Goal: Task Accomplishment & Management: Manage account settings

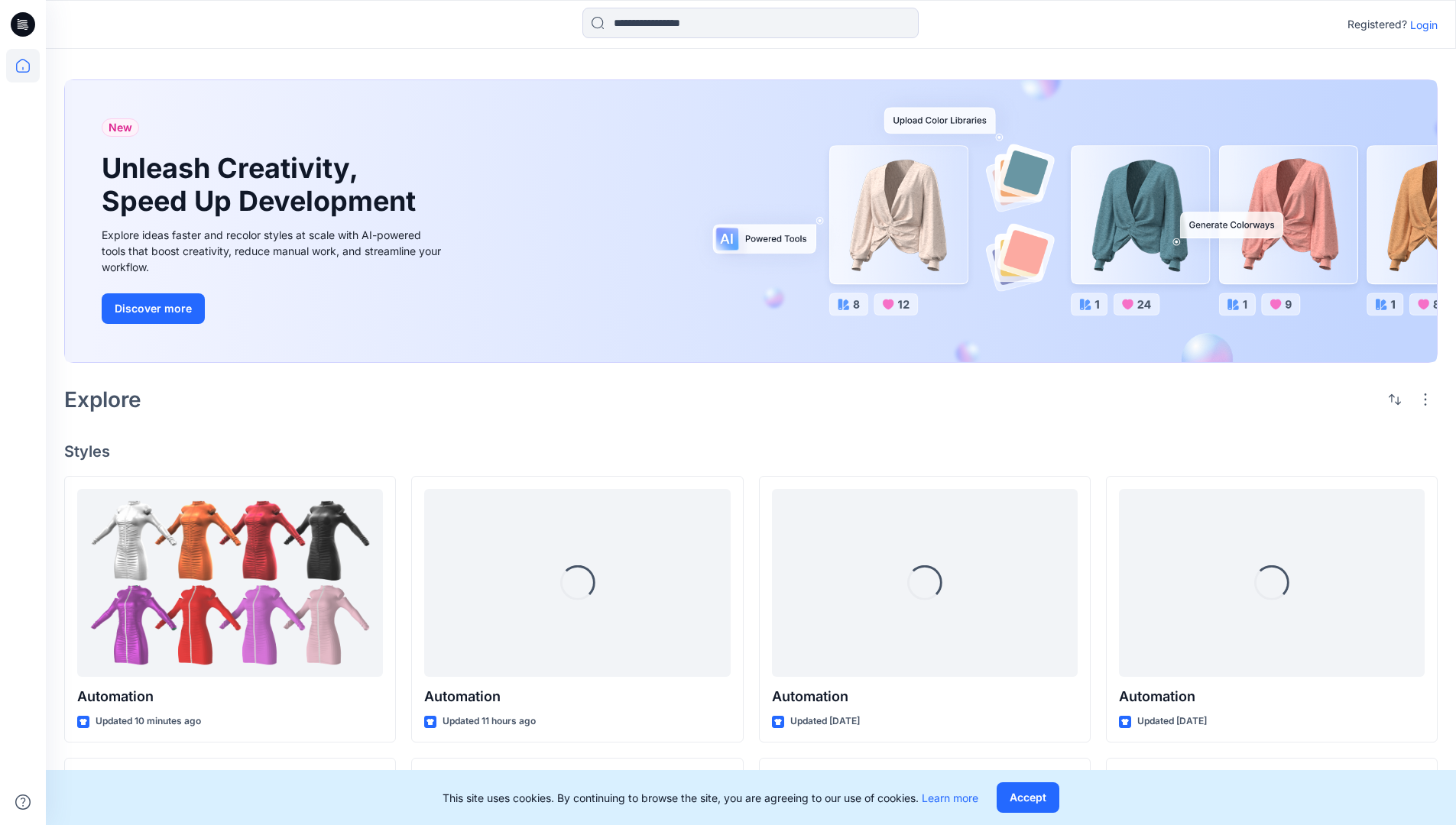
click at [1420, 25] on p "Login" at bounding box center [1423, 25] width 28 height 16
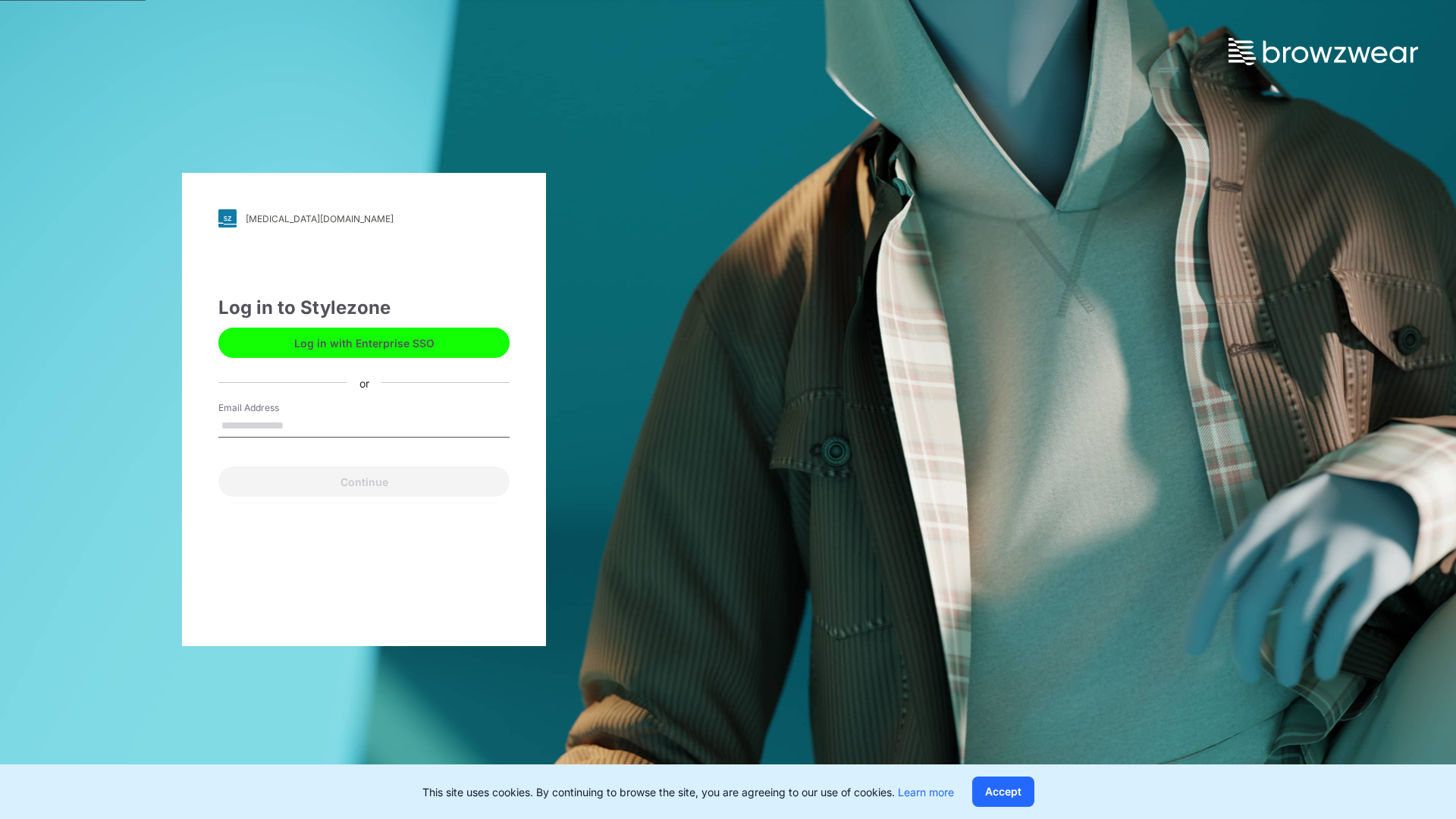
click at [300, 425] on input "Email Address" at bounding box center [363, 426] width 291 height 23
type input "**********"
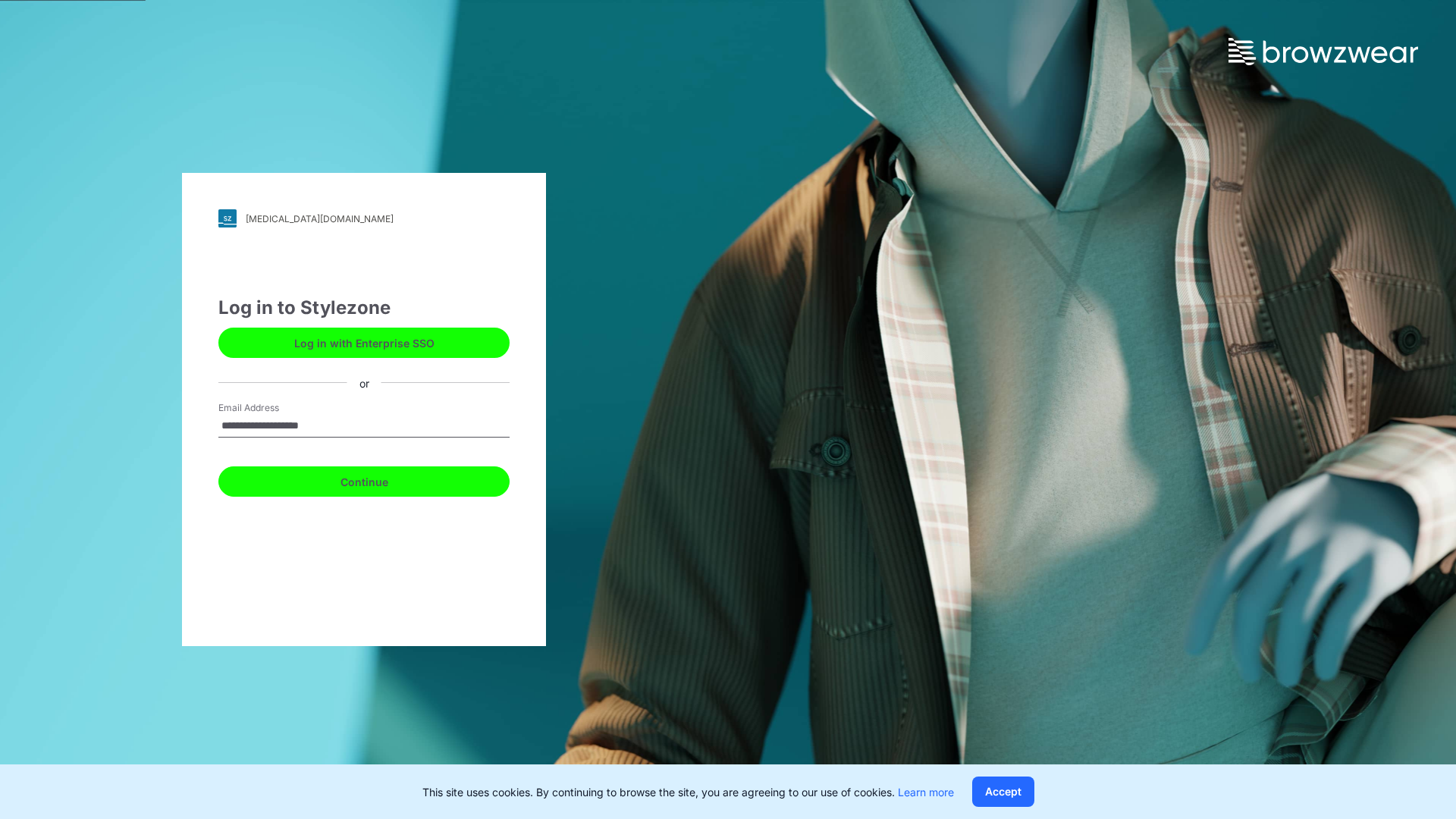
click at [380, 479] on button "Continue" at bounding box center [363, 482] width 291 height 30
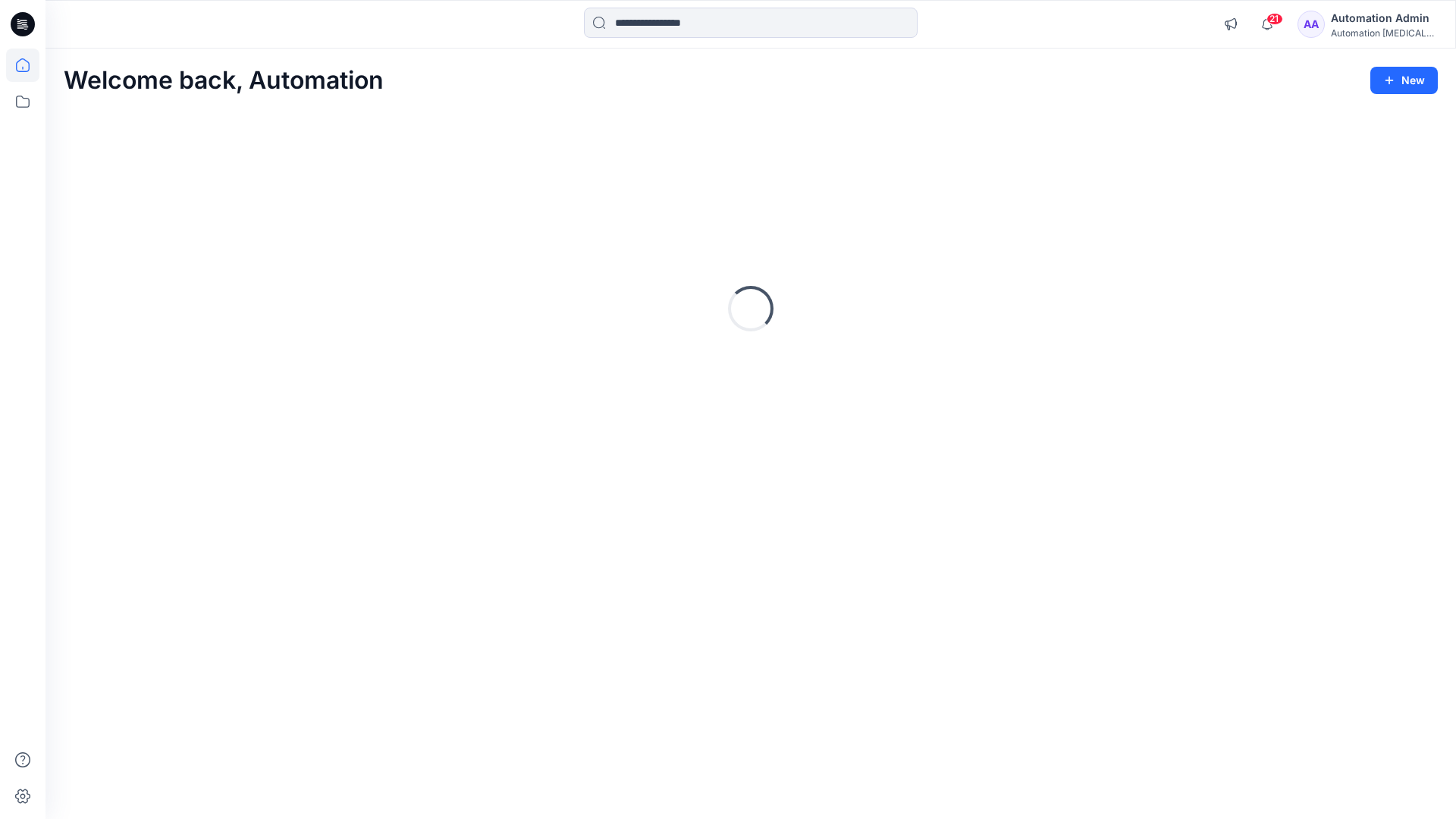
click at [28, 65] on icon at bounding box center [23, 65] width 13 height 13
click at [27, 101] on icon at bounding box center [22, 102] width 33 height 33
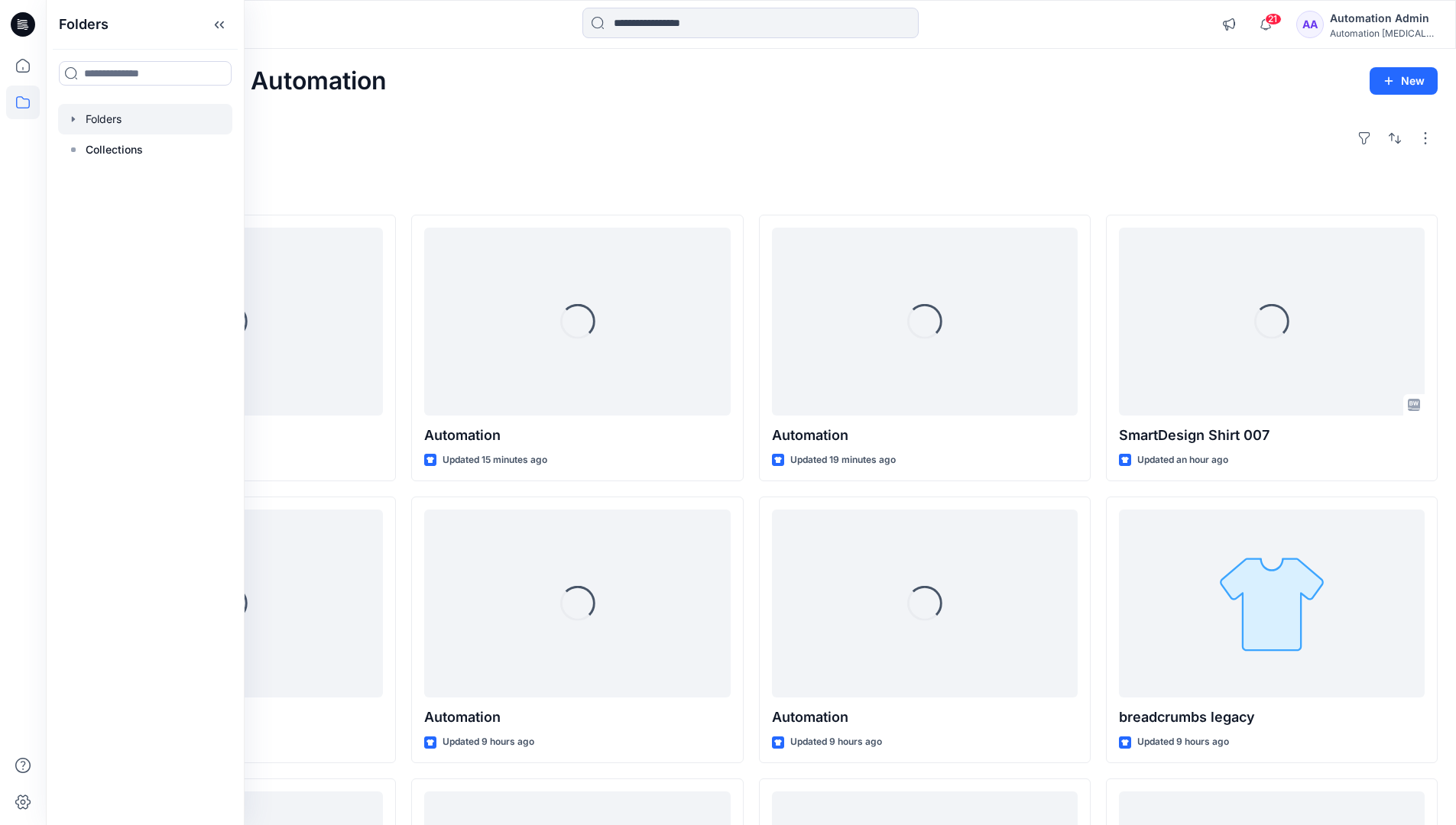
click at [111, 117] on div at bounding box center [145, 119] width 174 height 31
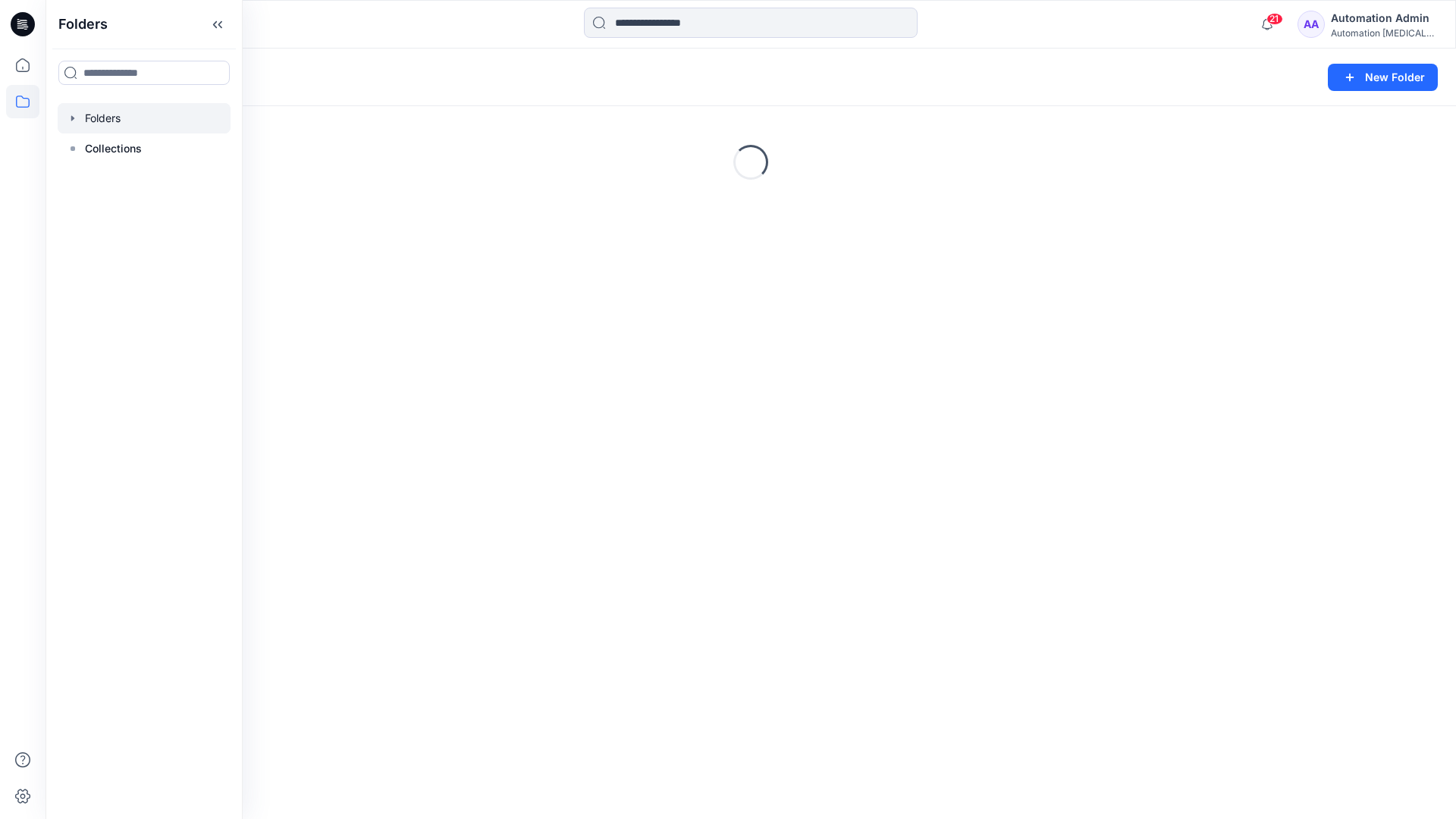
click at [632, 492] on div "Folders New Folder Loading..." at bounding box center [750, 434] width 1410 height 771
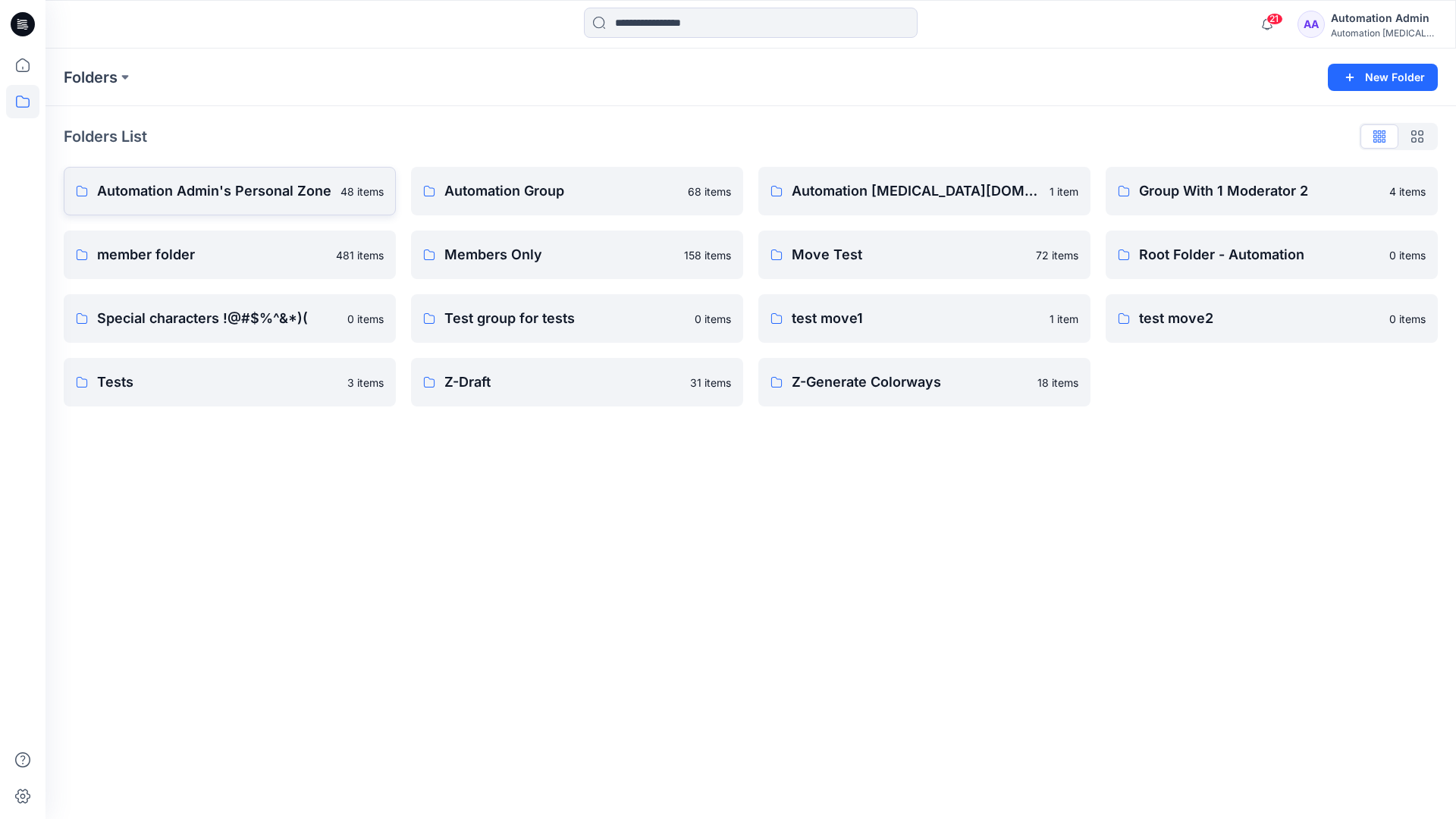
click at [258, 197] on p "Automation Admin's Personal Zone" at bounding box center [213, 191] width 234 height 21
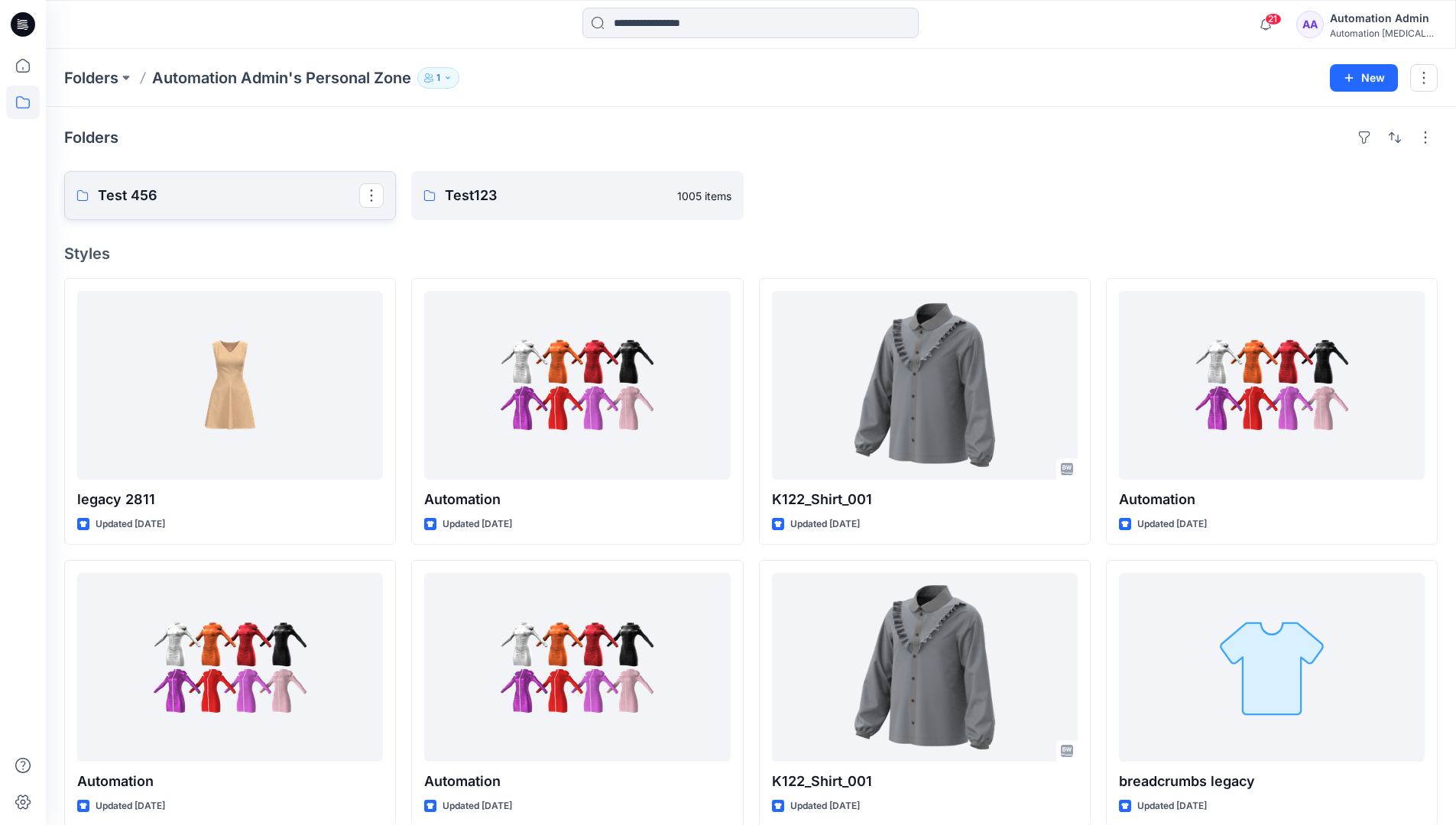
click at [222, 207] on link "Test 456" at bounding box center [229, 195] width 332 height 49
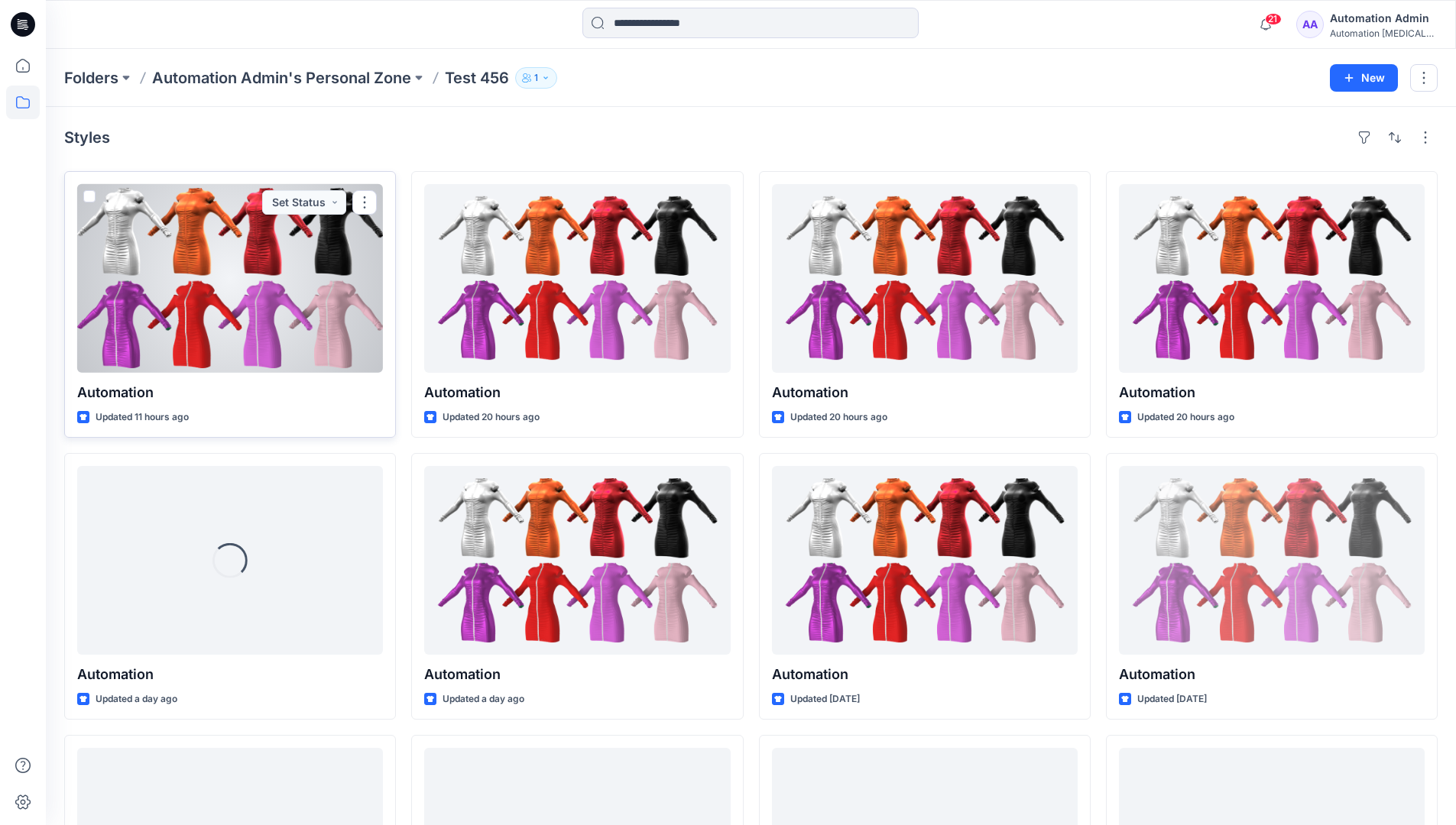
click at [90, 197] on span at bounding box center [89, 196] width 12 height 12
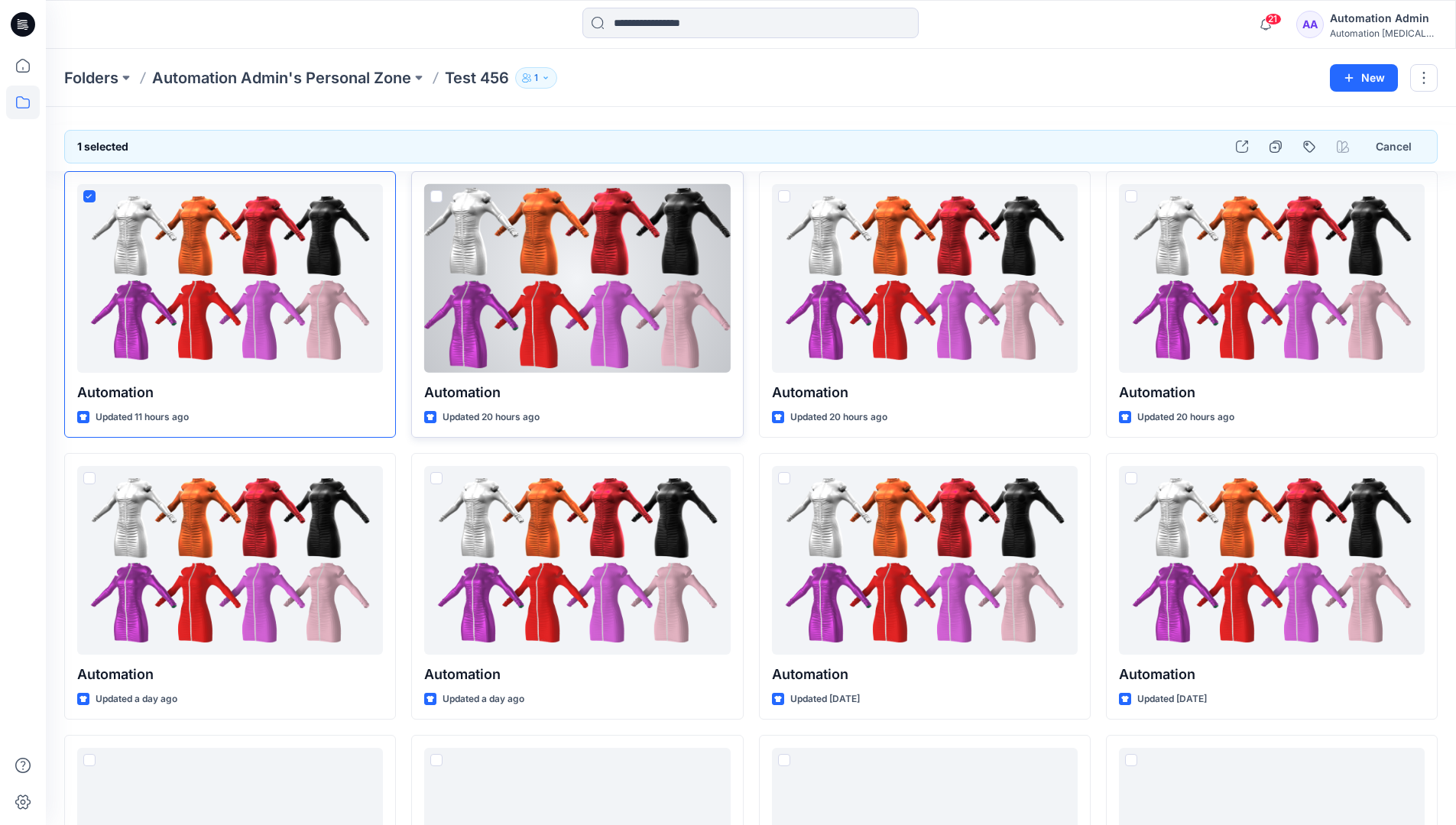
click at [436, 196] on span at bounding box center [436, 196] width 12 height 12
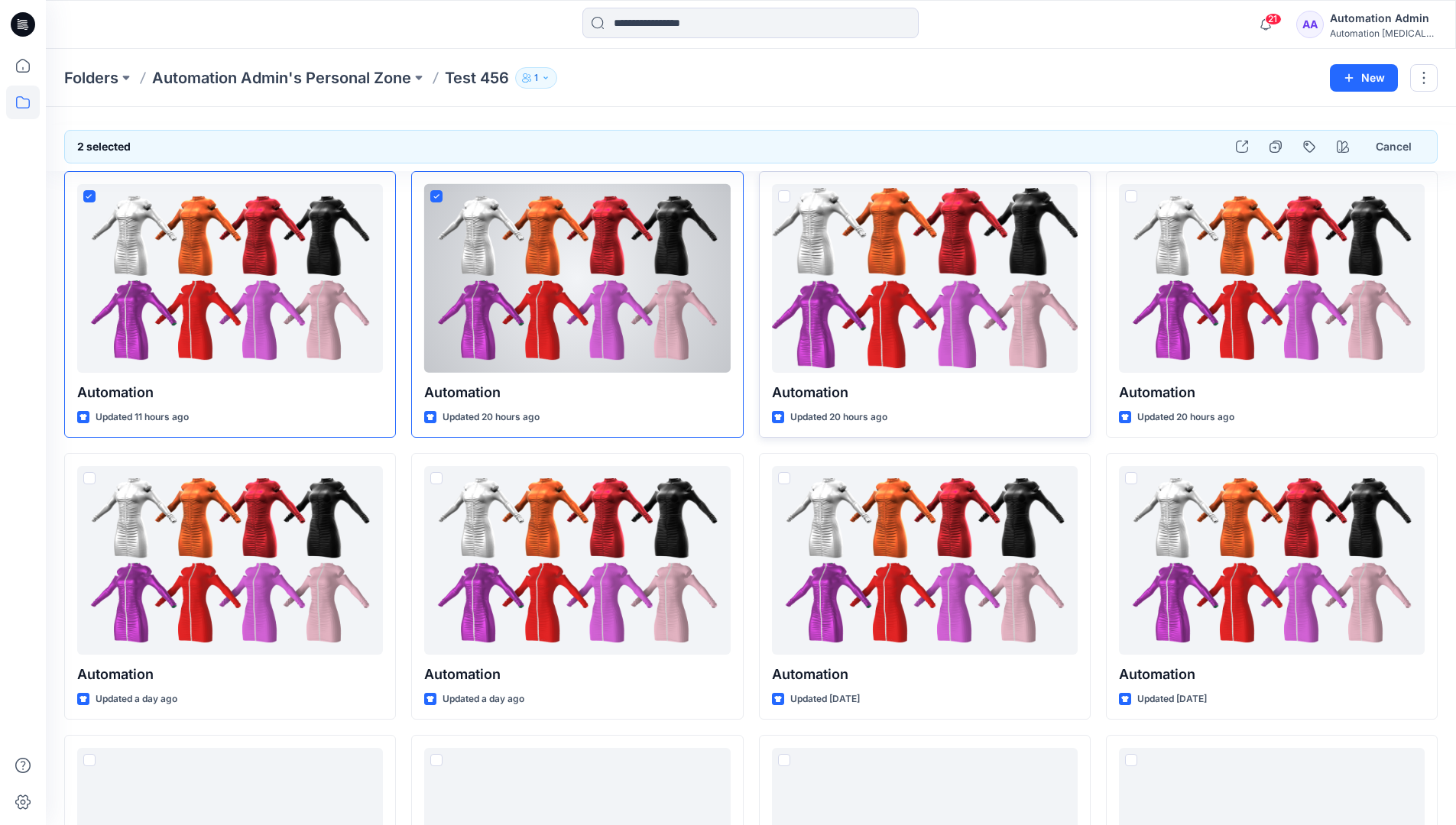
click at [783, 198] on span at bounding box center [784, 196] width 12 height 12
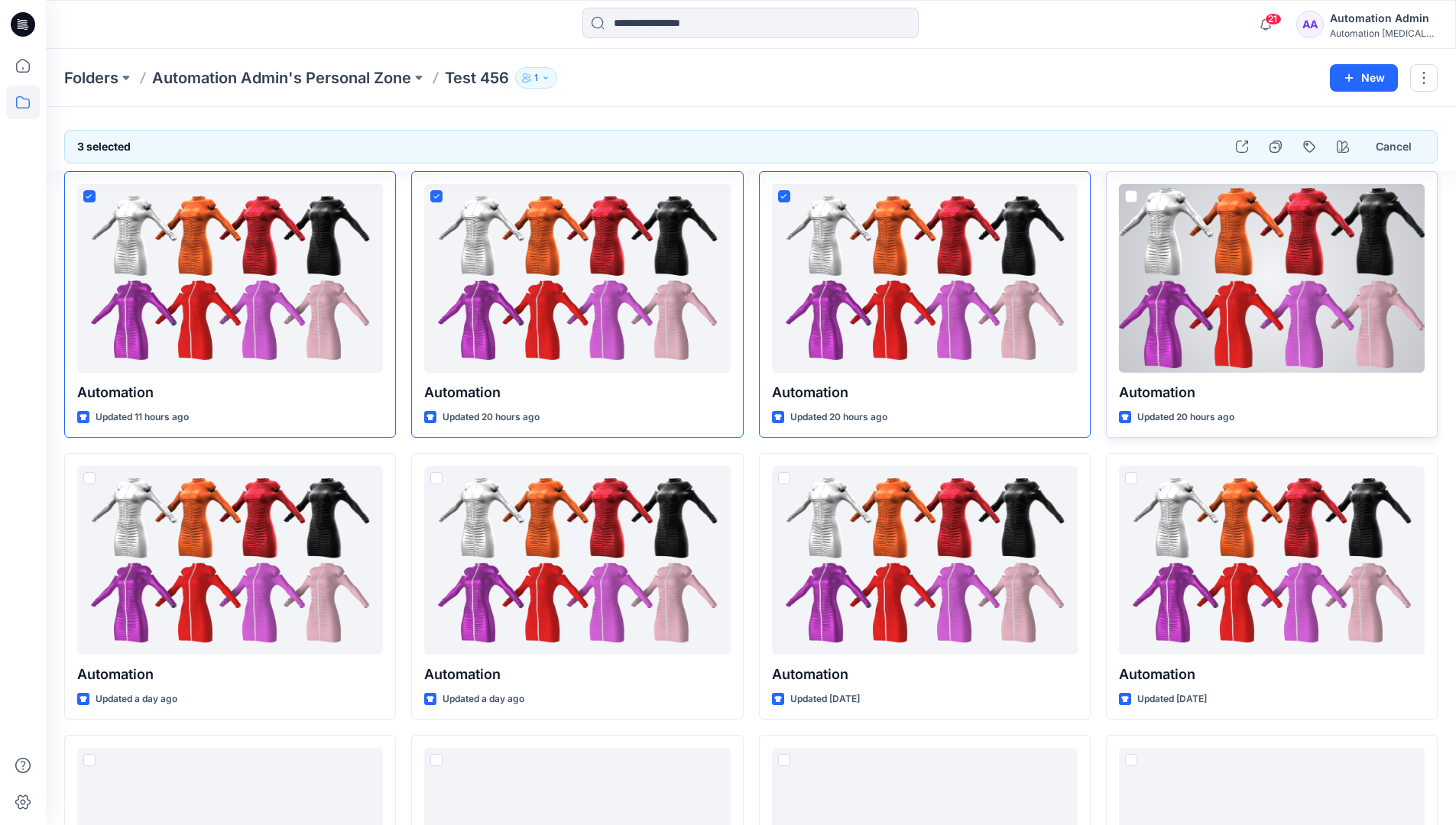
click at [1135, 194] on span at bounding box center [1130, 196] width 12 height 12
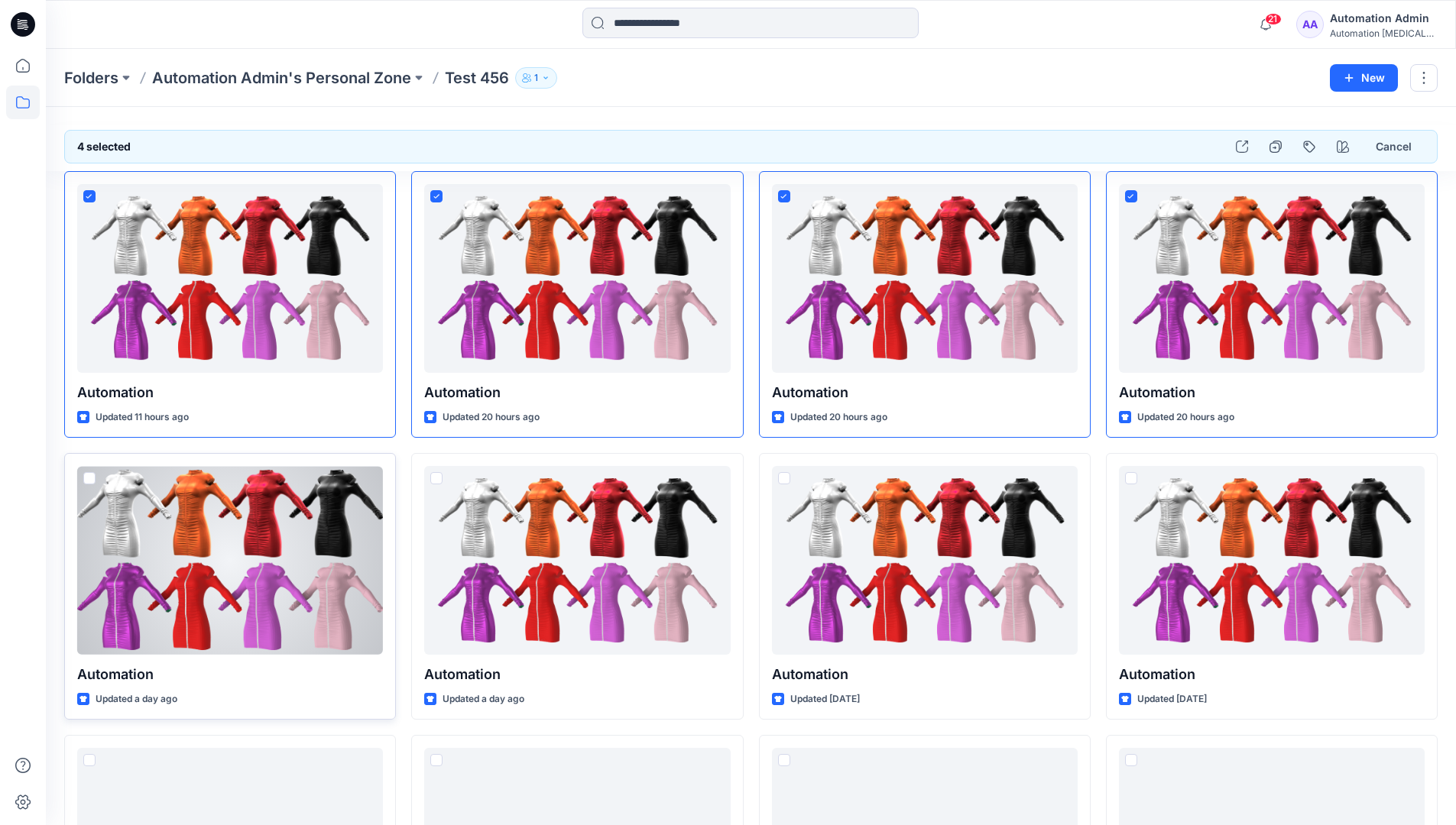
click at [91, 482] on span at bounding box center [89, 478] width 12 height 12
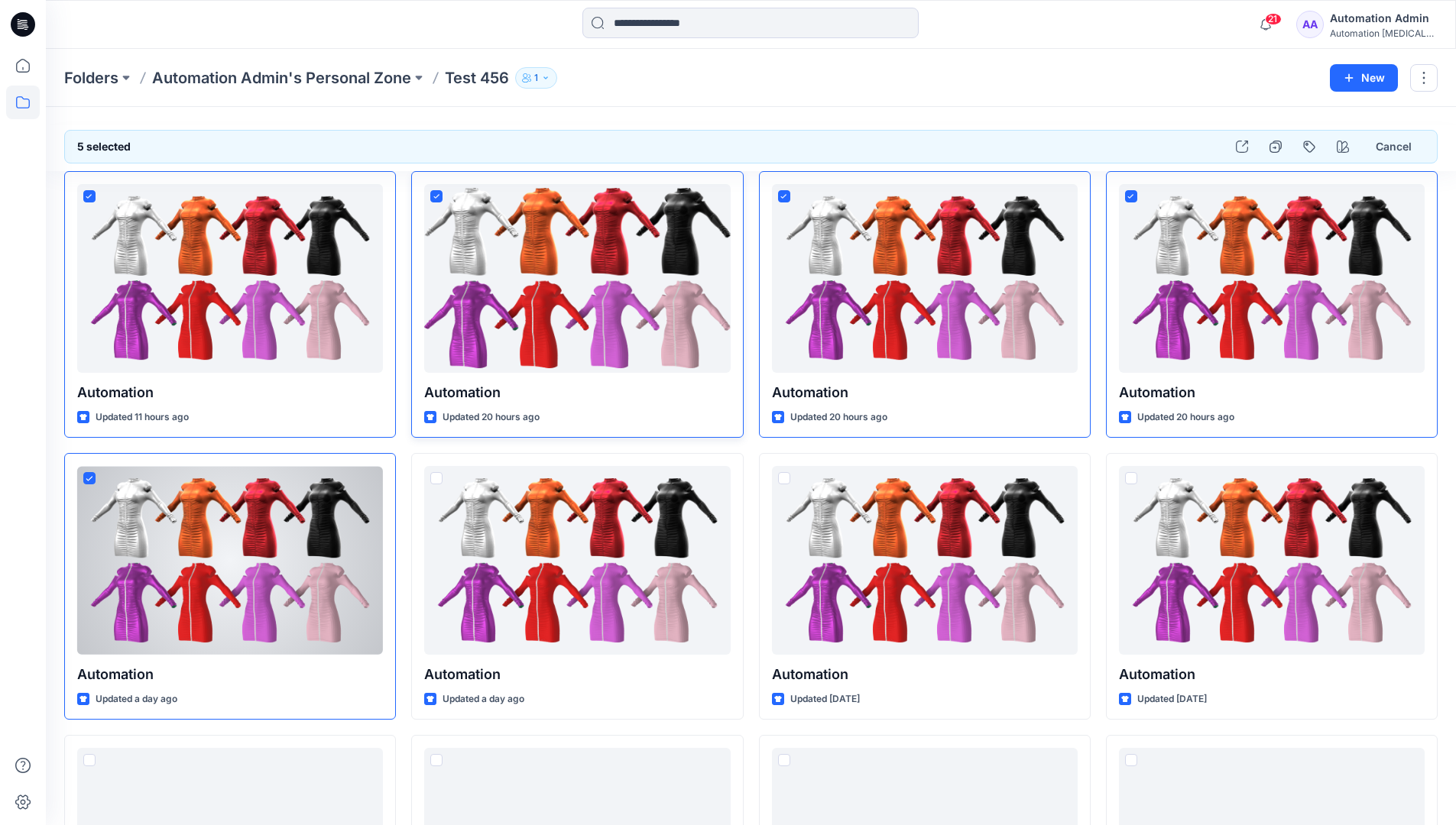
click at [438, 196] on icon at bounding box center [436, 196] width 6 height 5
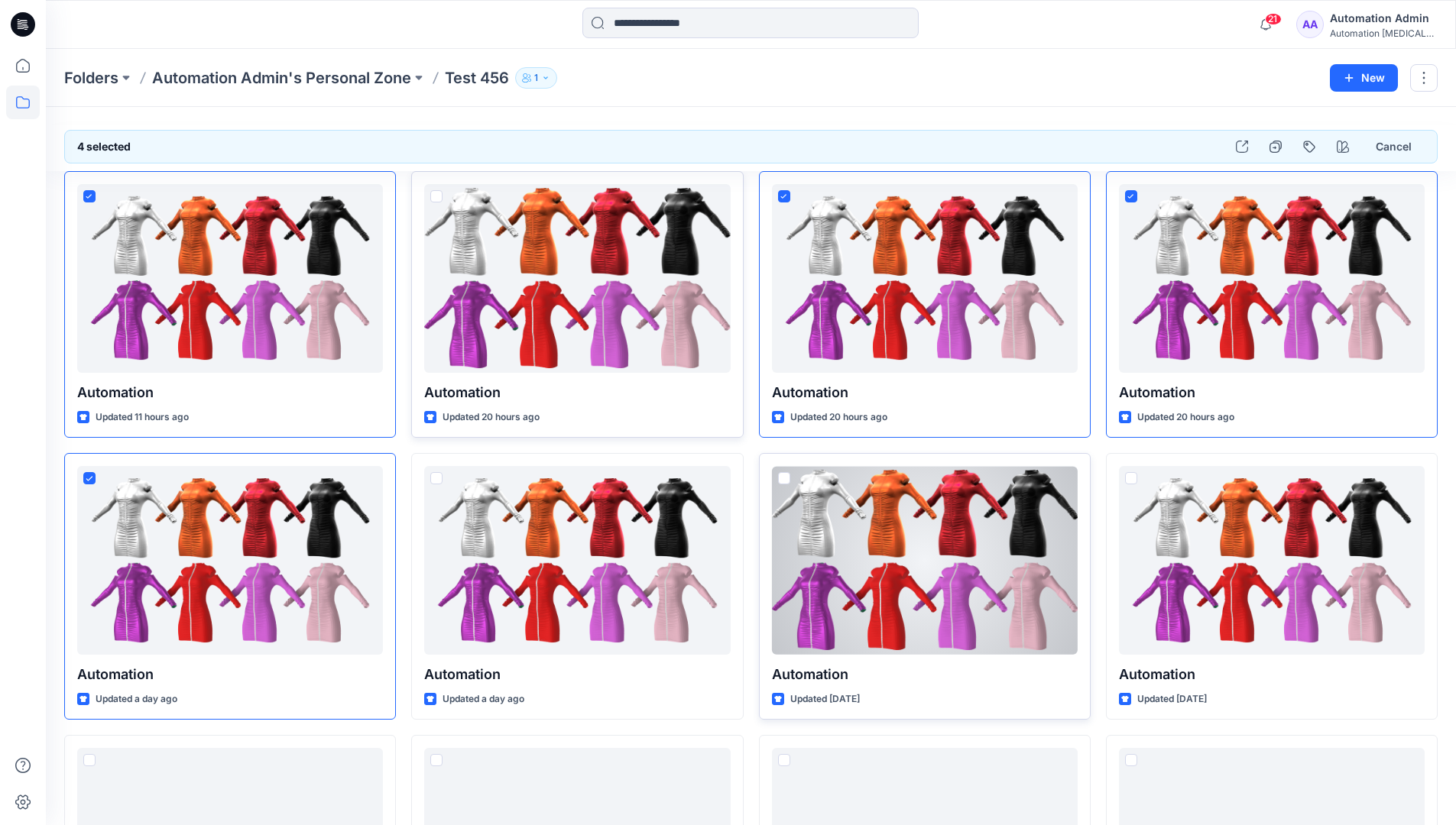
click at [785, 482] on span at bounding box center [784, 478] width 12 height 12
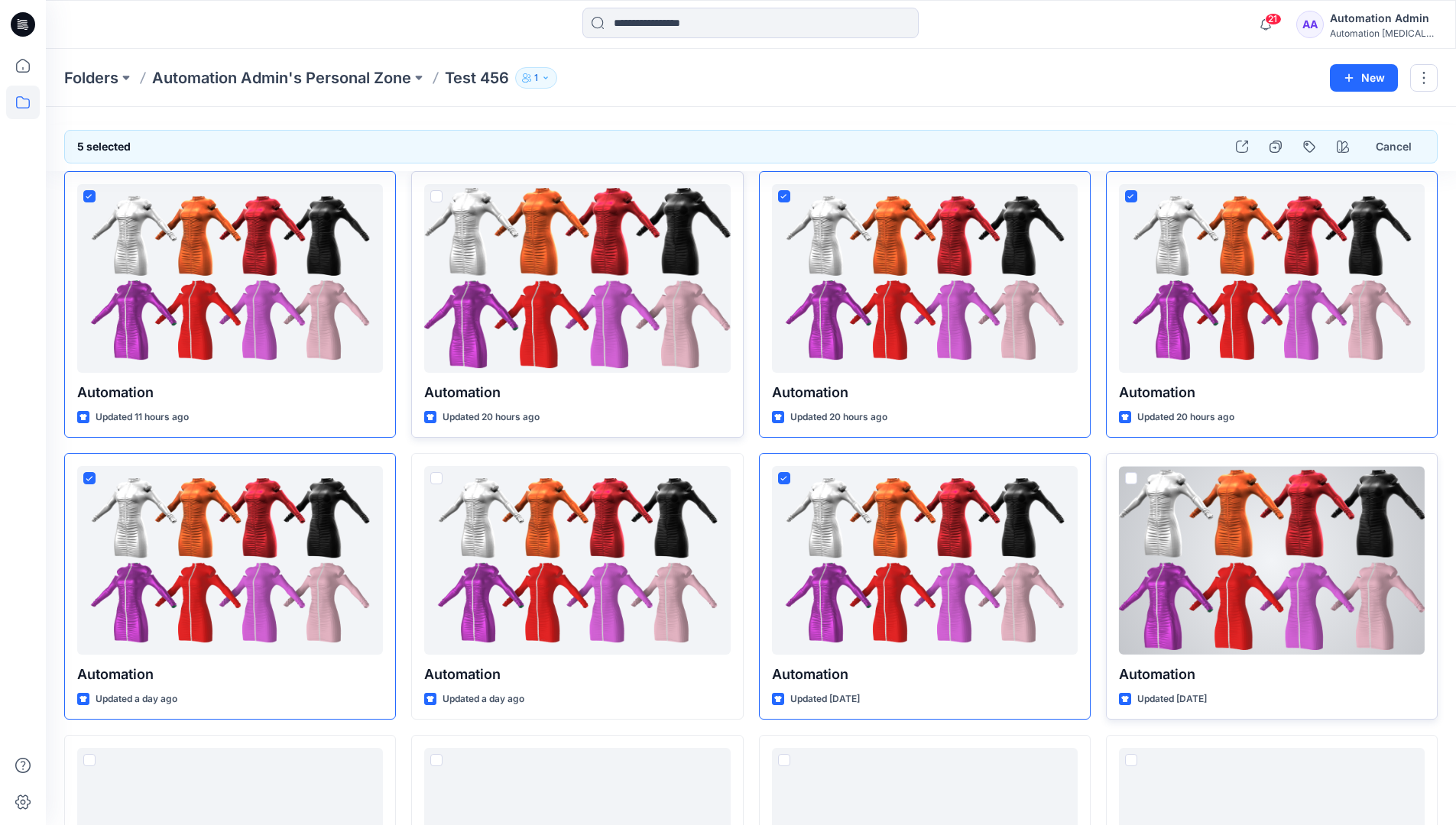
click at [1133, 480] on span at bounding box center [1130, 478] width 12 height 12
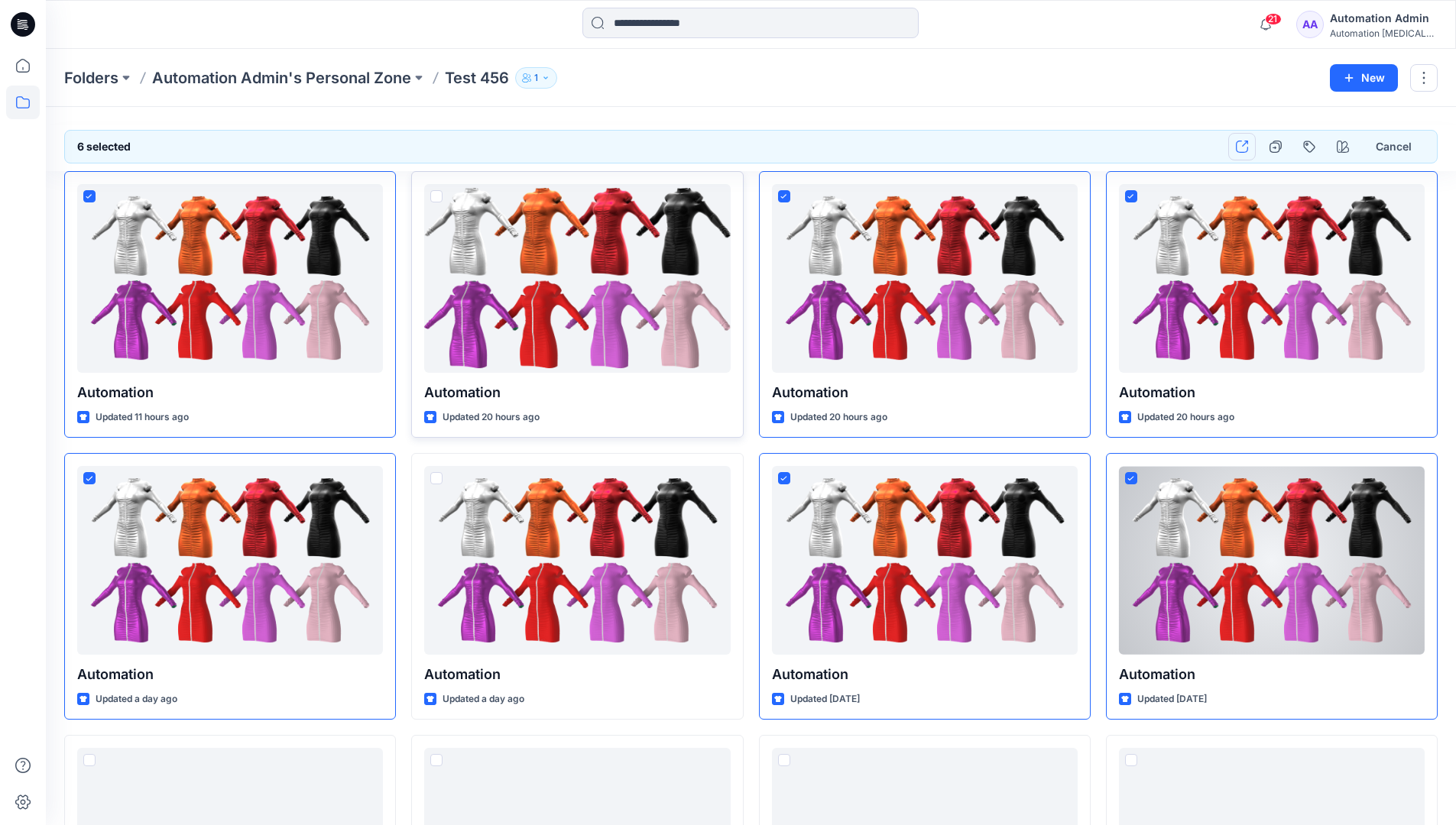
click at [1245, 150] on icon "button" at bounding box center [1241, 146] width 12 height 12
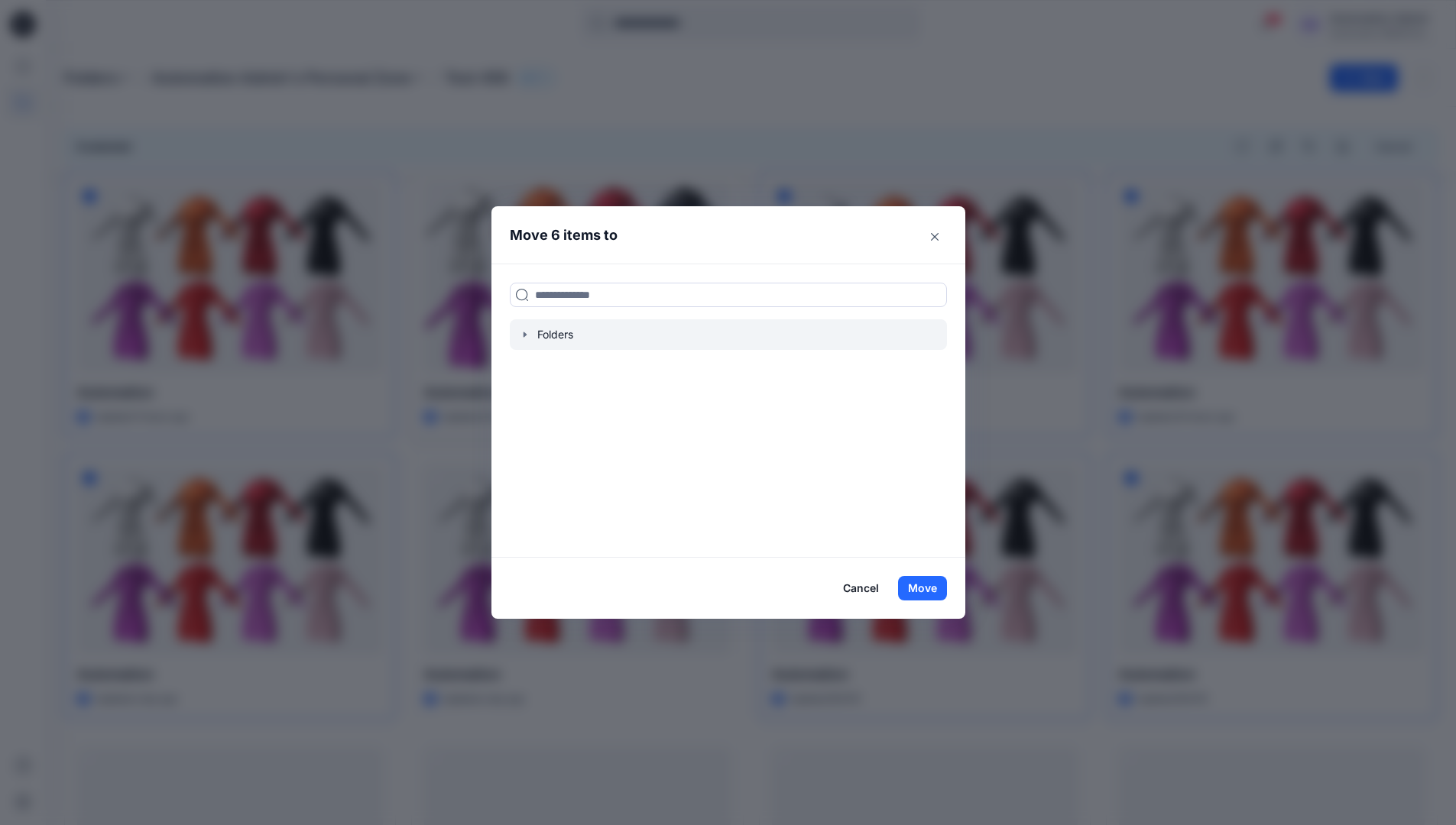
click at [530, 338] on icon "button" at bounding box center [525, 335] width 12 height 12
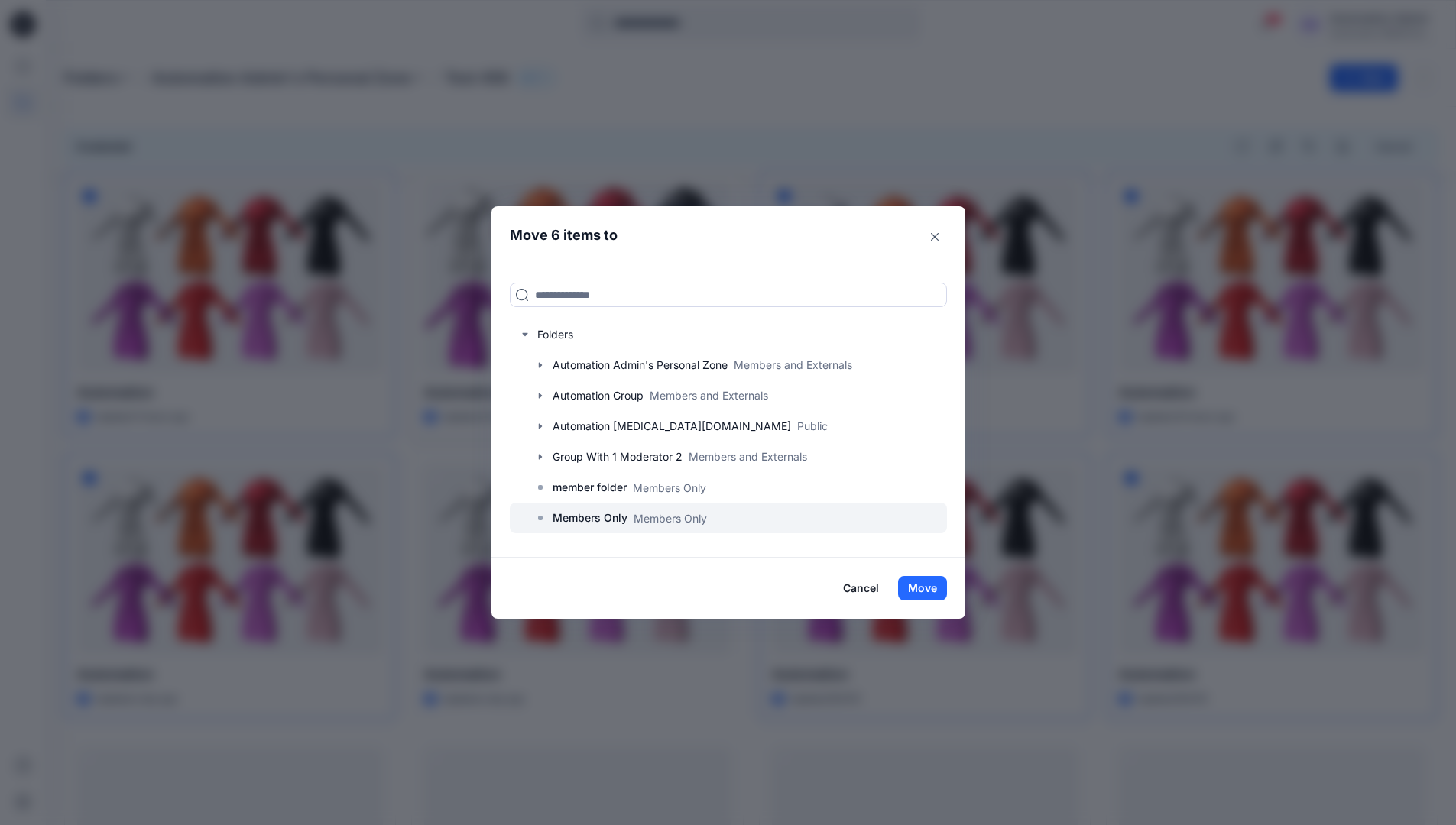
click at [599, 513] on p "Members Only" at bounding box center [590, 517] width 75 height 18
click at [922, 584] on button "Move" at bounding box center [922, 589] width 49 height 25
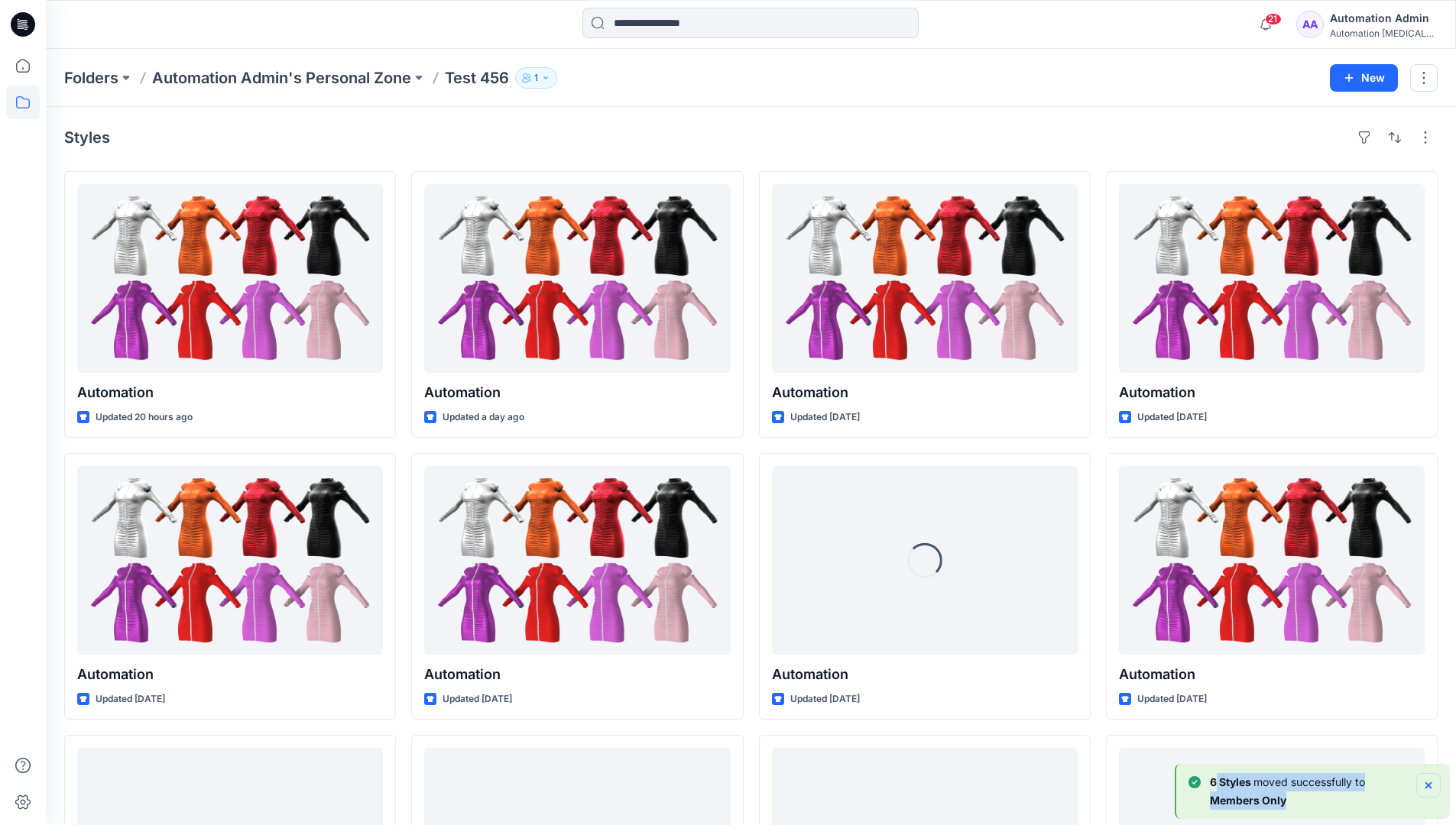
drag, startPoint x: 922, startPoint y: 584, endPoint x: 1426, endPoint y: 783, distance: 541.9
click at [1426, 783] on div "6 Styles moved successfully to Members Only" at bounding box center [1315, 792] width 252 height 36
click at [1426, 783] on icon "Notifications-bottom-right" at bounding box center [1428, 785] width 6 height 6
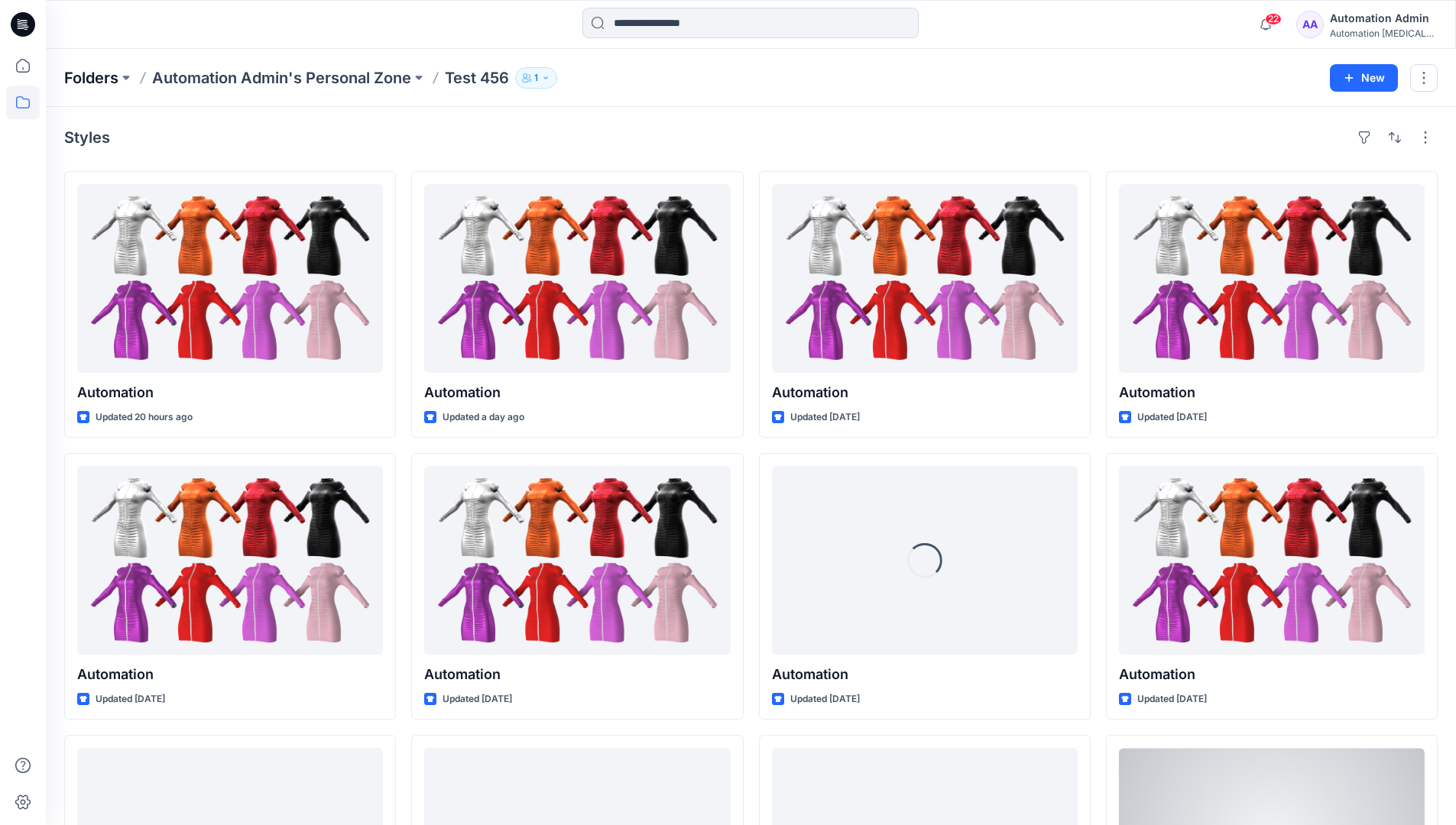
click at [93, 77] on p "Folders" at bounding box center [91, 77] width 54 height 21
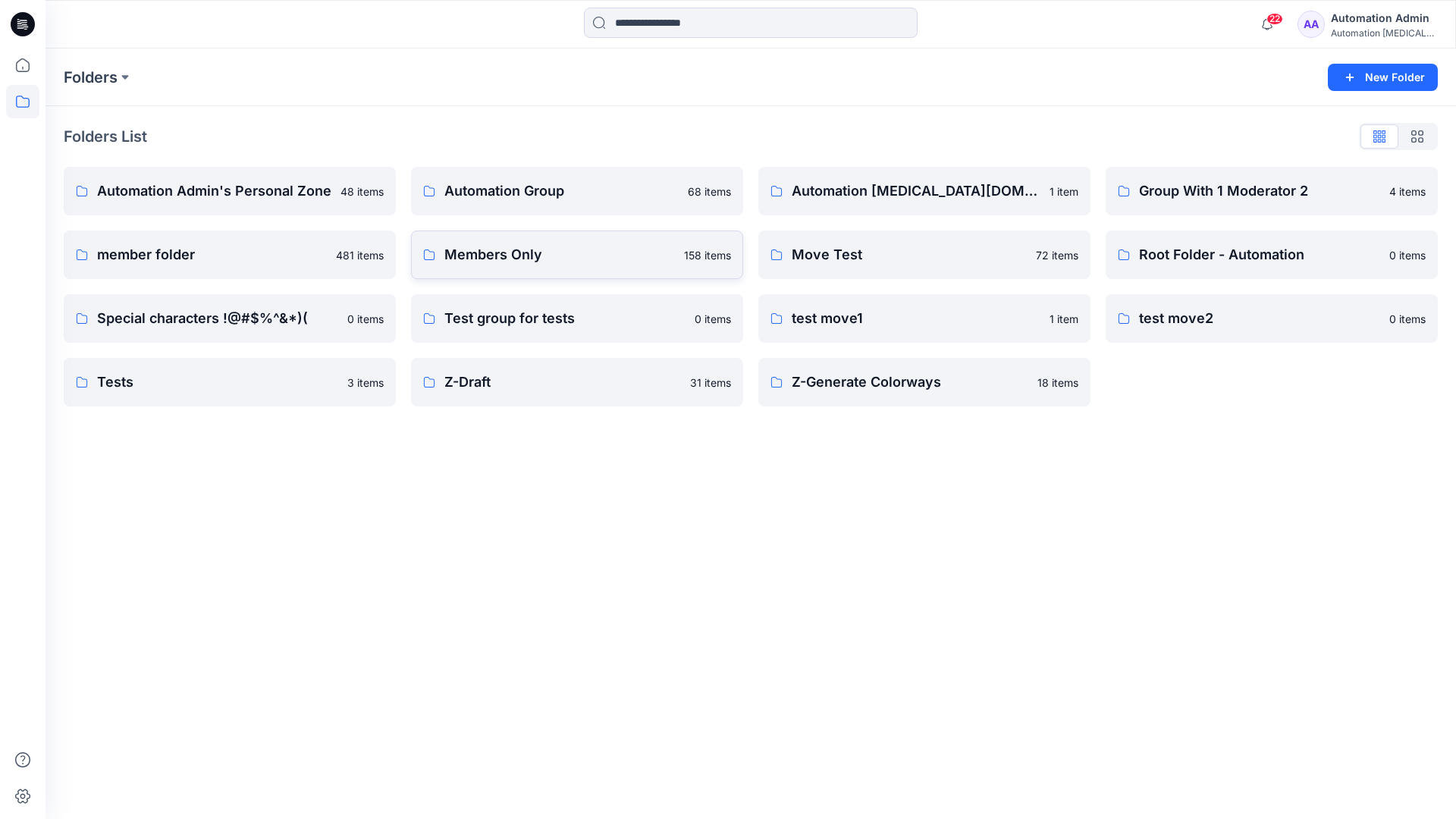
click at [491, 260] on p "Members Only" at bounding box center [559, 254] width 230 height 21
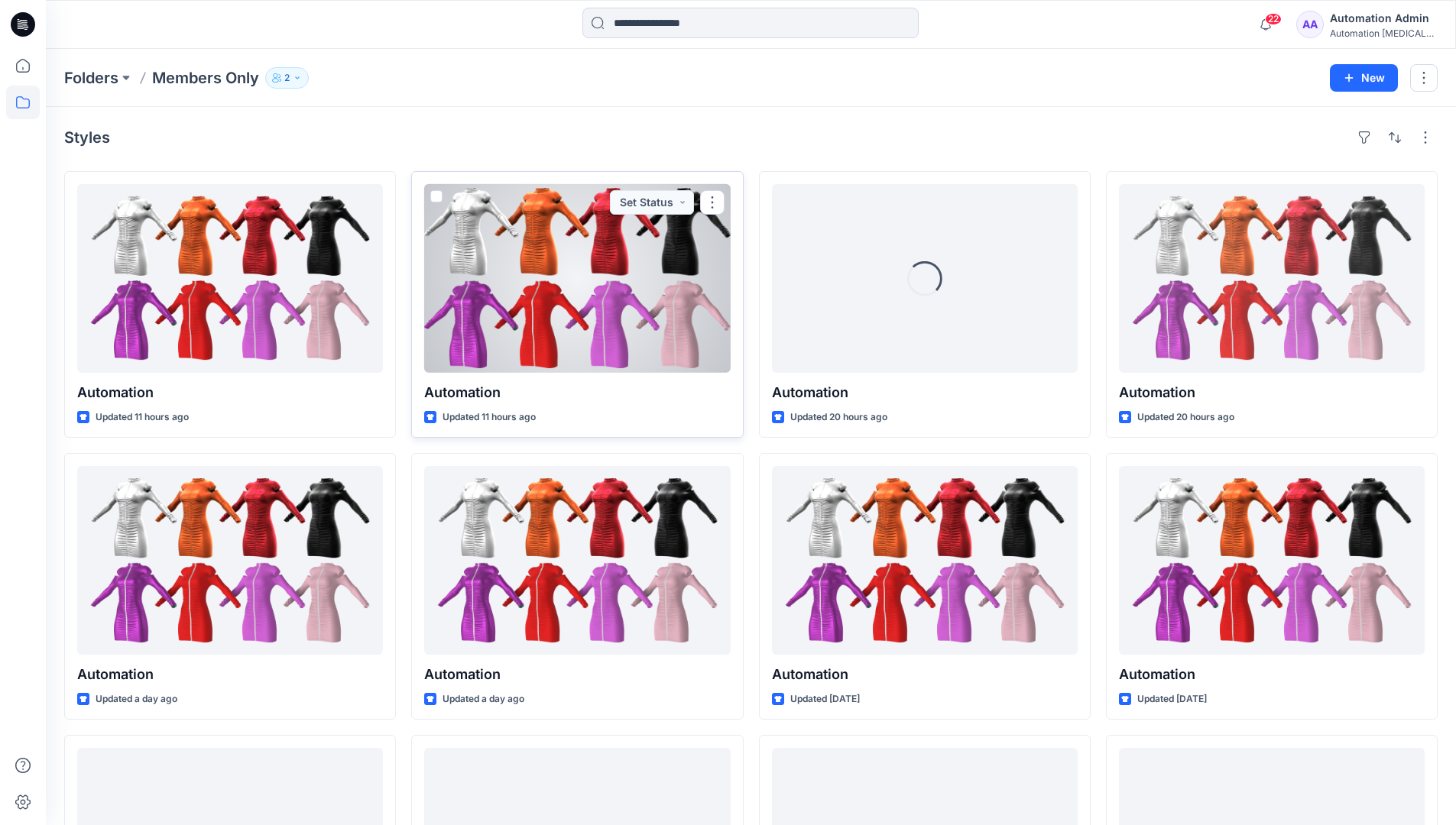
click at [435, 200] on span at bounding box center [436, 196] width 12 height 12
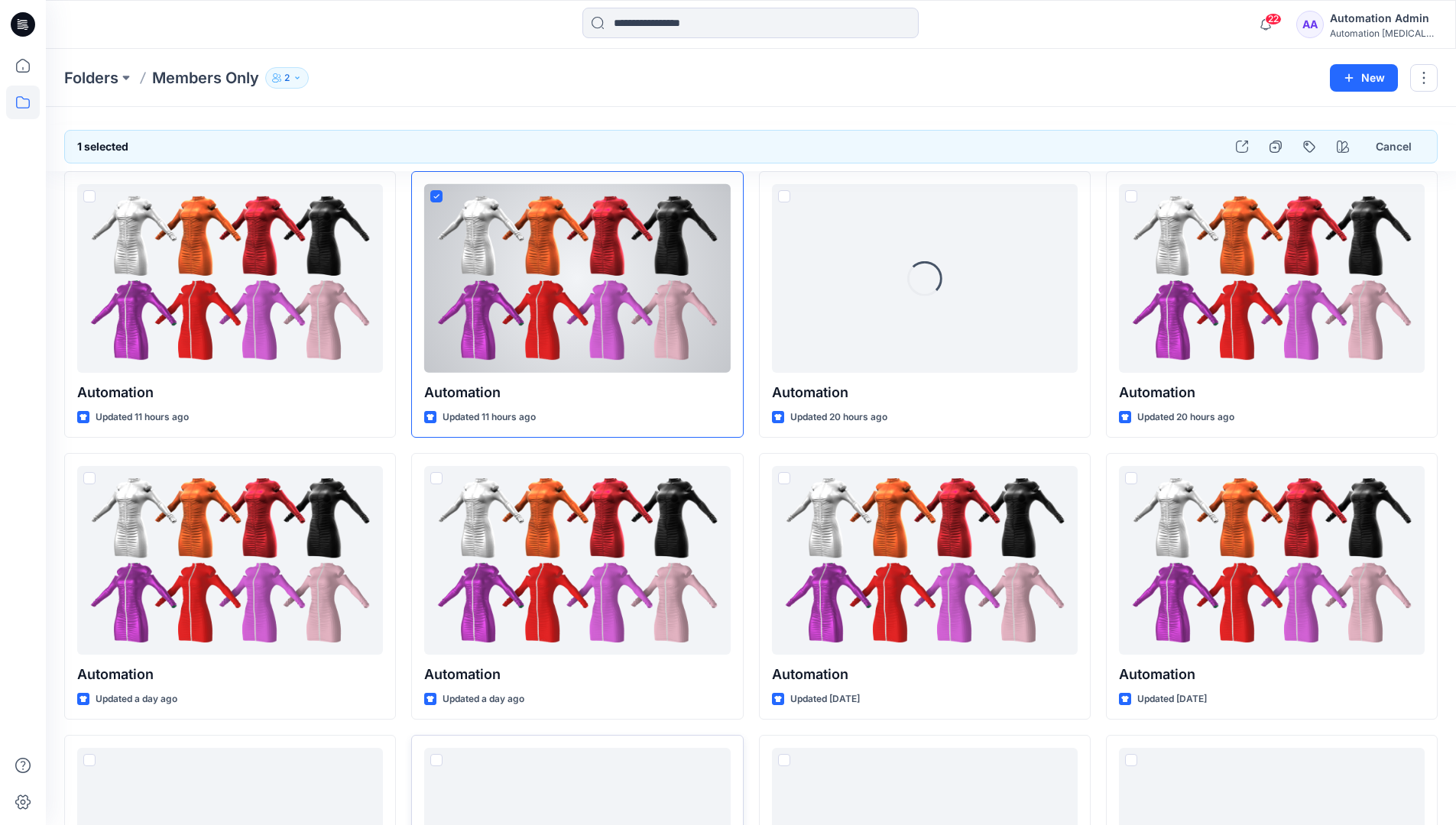
click at [440, 766] on span at bounding box center [436, 760] width 12 height 12
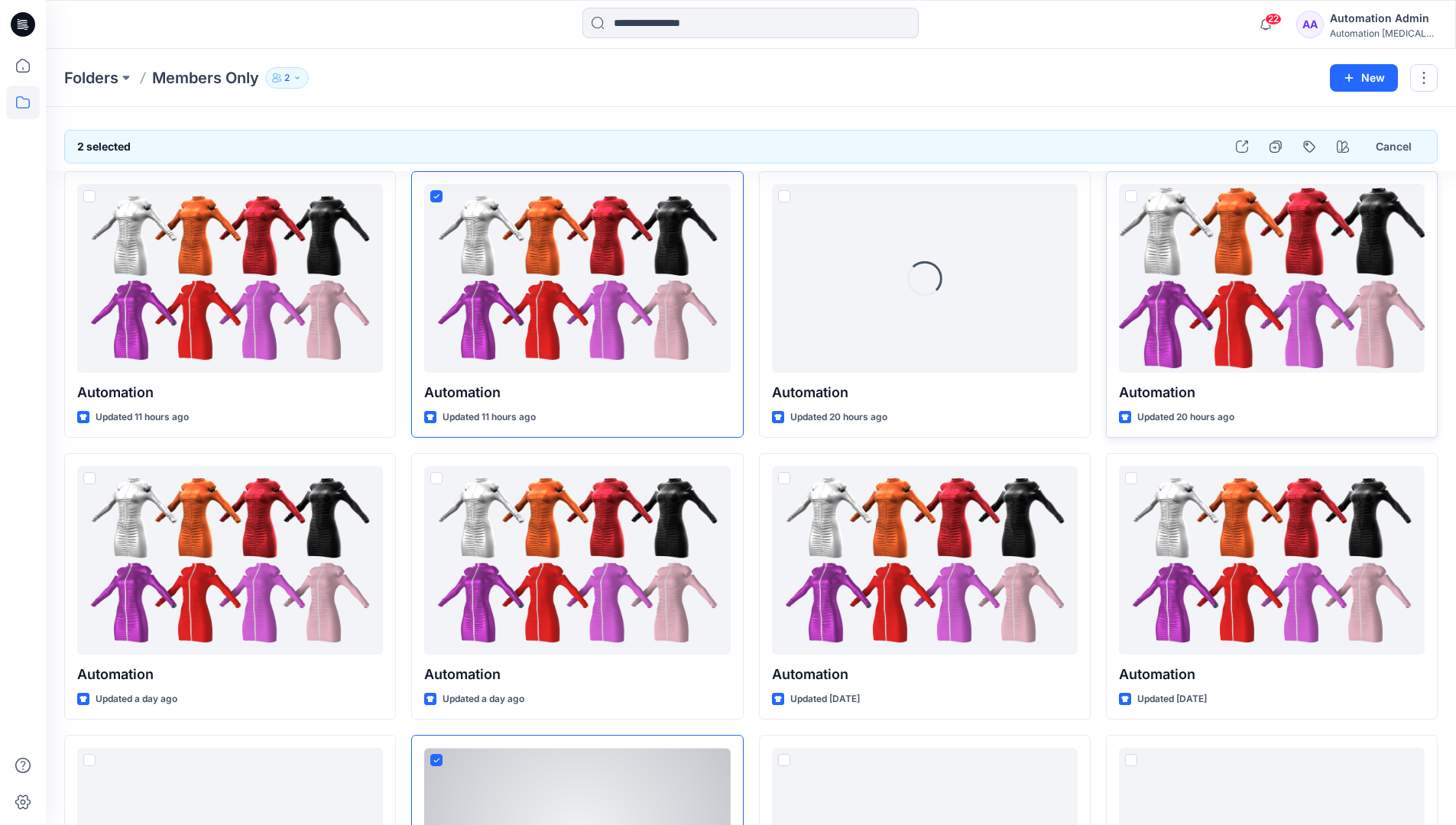
click at [1129, 196] on span at bounding box center [1130, 196] width 12 height 12
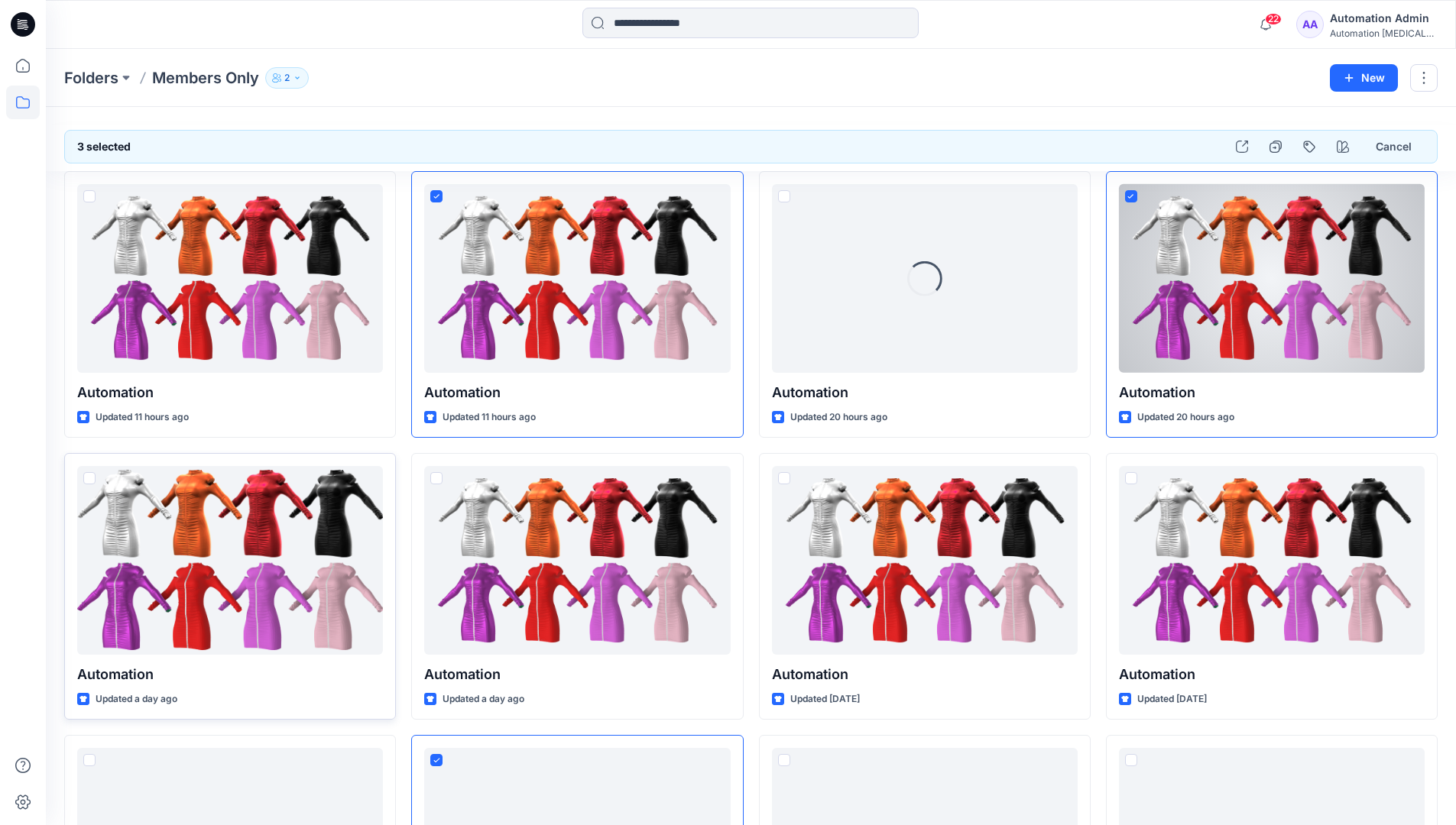
click at [88, 477] on span at bounding box center [89, 478] width 12 height 12
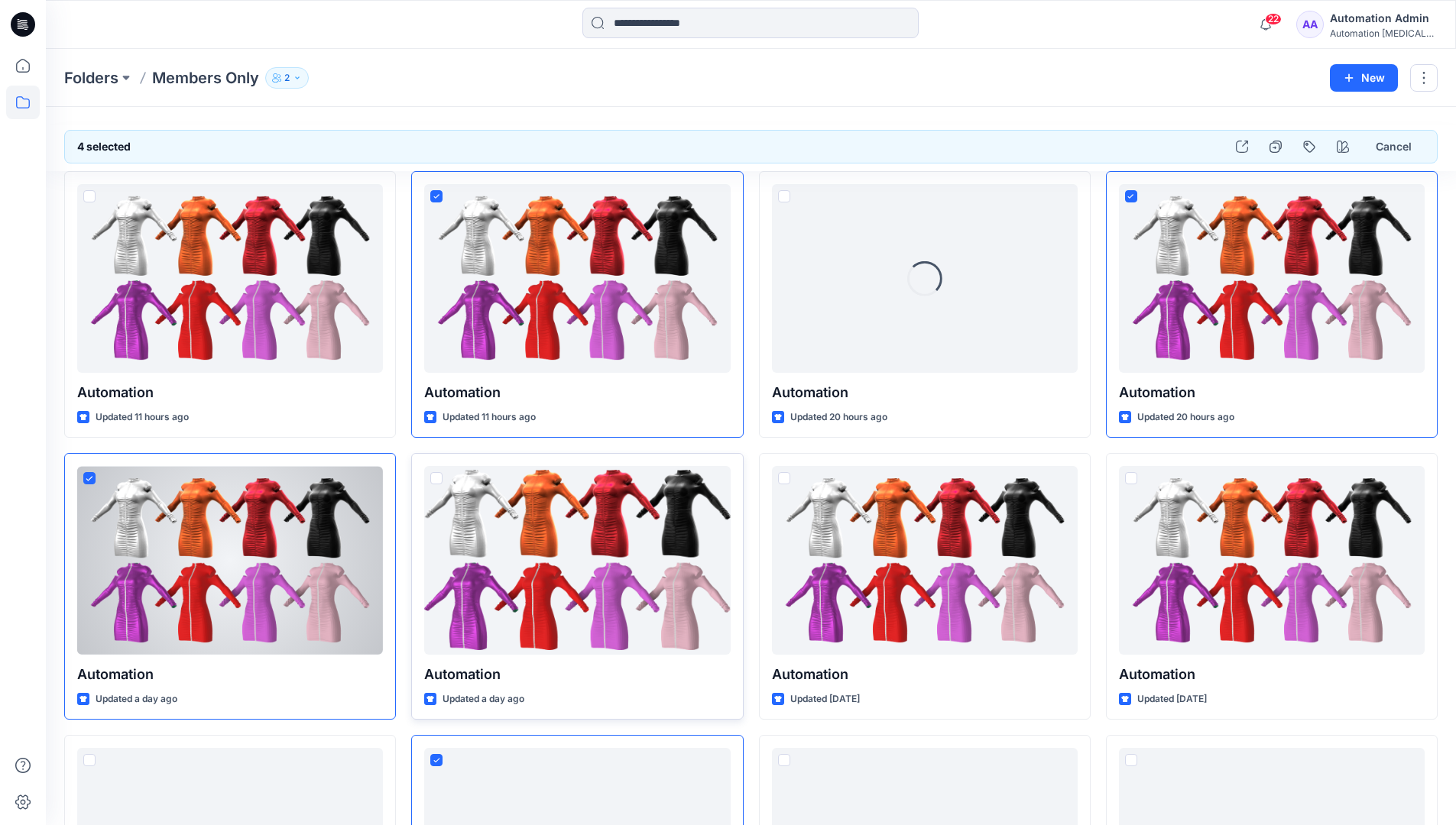
click at [436, 478] on span at bounding box center [436, 478] width 12 height 12
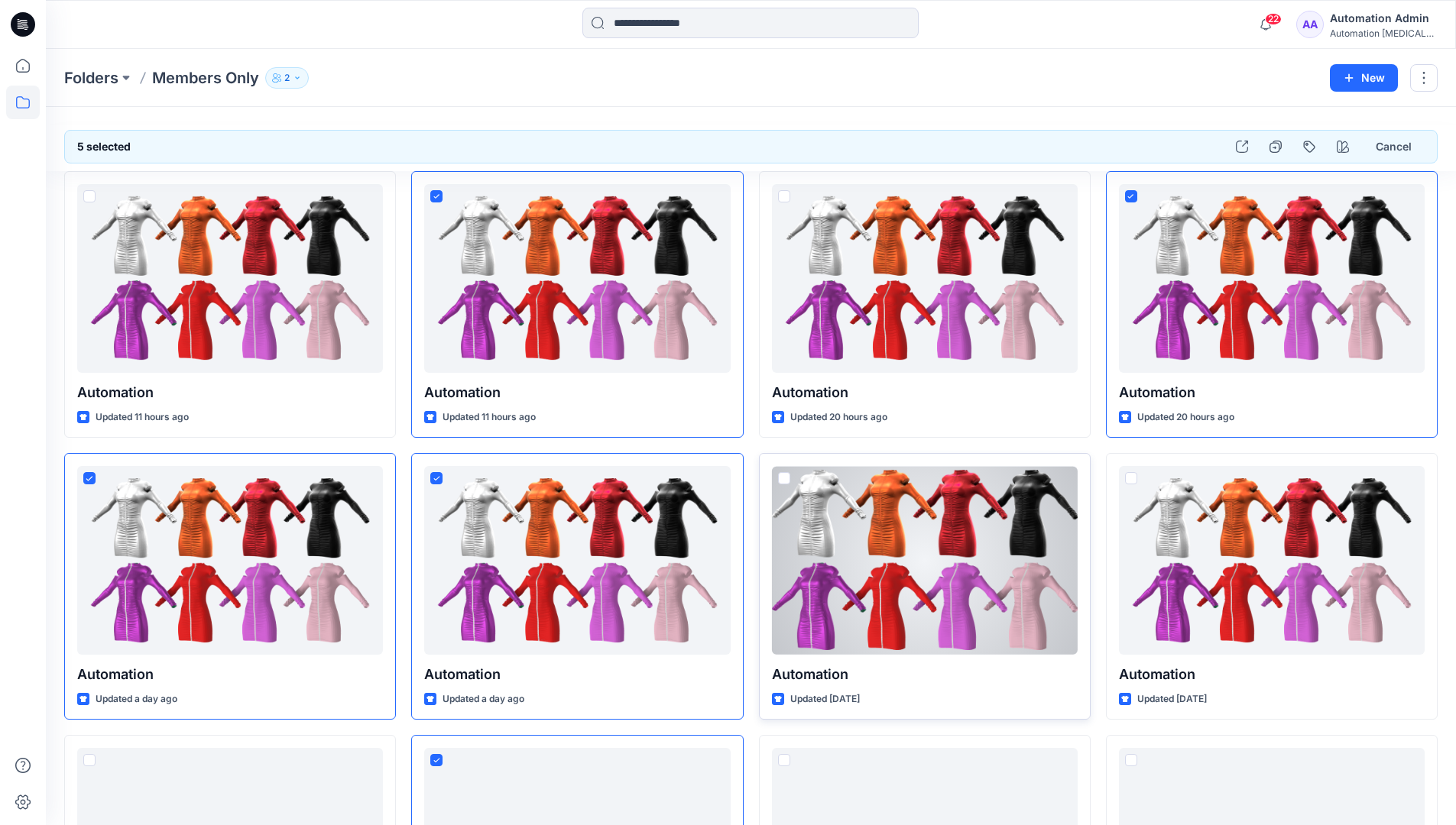
click at [785, 479] on span at bounding box center [784, 478] width 12 height 12
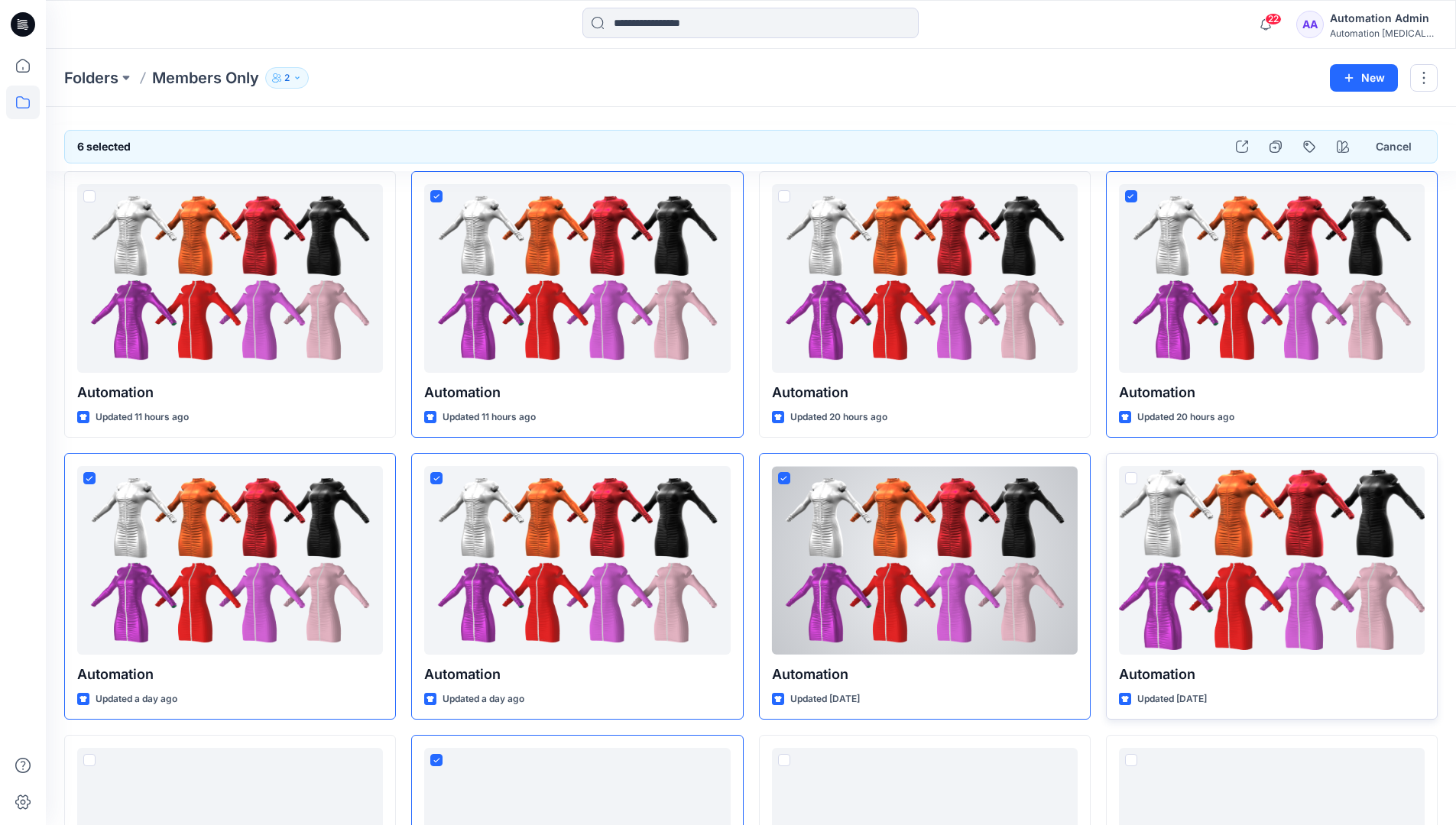
click at [1132, 478] on span at bounding box center [1130, 478] width 12 height 12
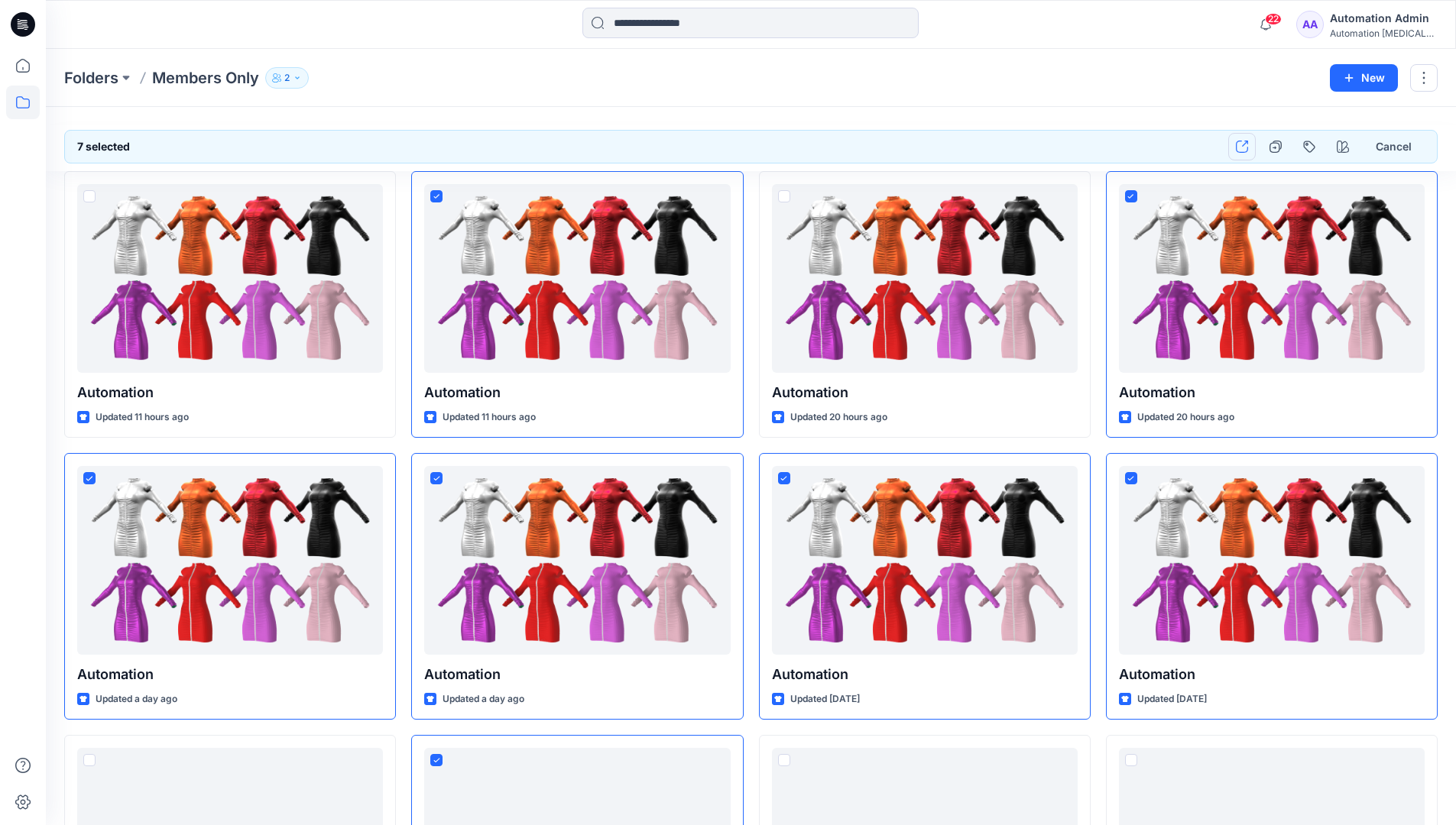
click at [1239, 145] on icon "button" at bounding box center [1241, 146] width 12 height 12
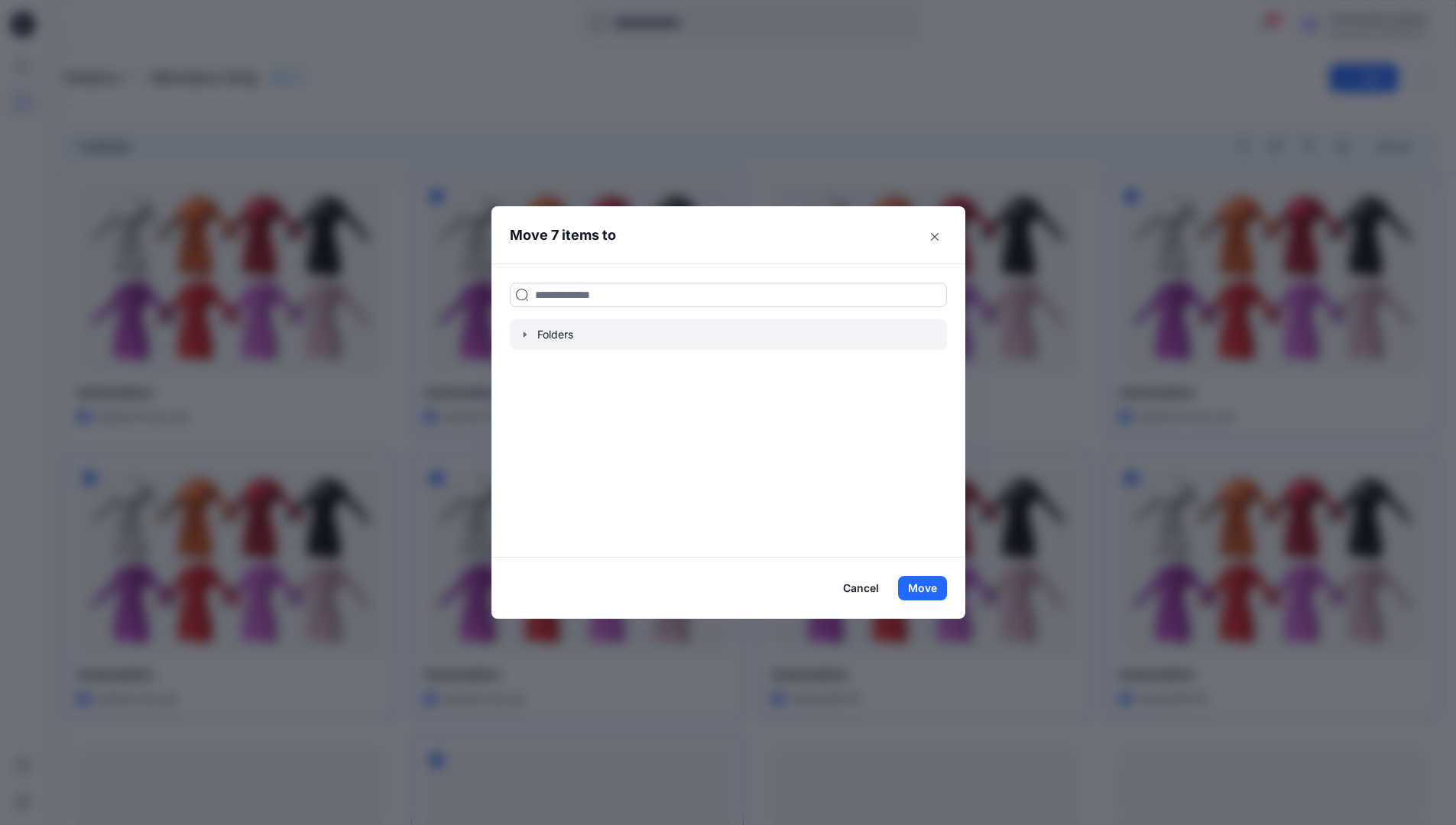
click at [526, 335] on icon "button" at bounding box center [524, 335] width 3 height 6
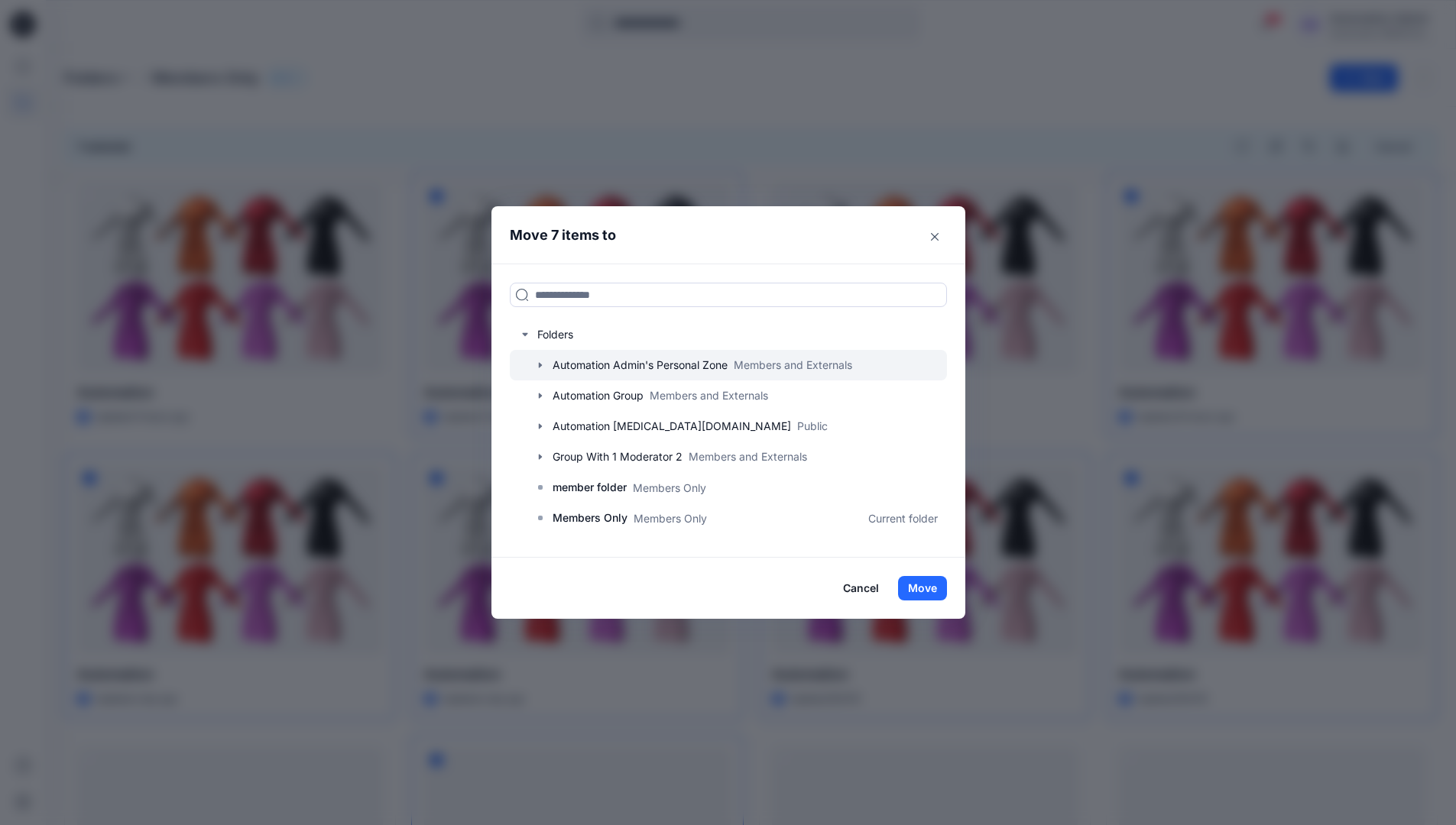
click at [541, 365] on icon "button" at bounding box center [539, 365] width 3 height 6
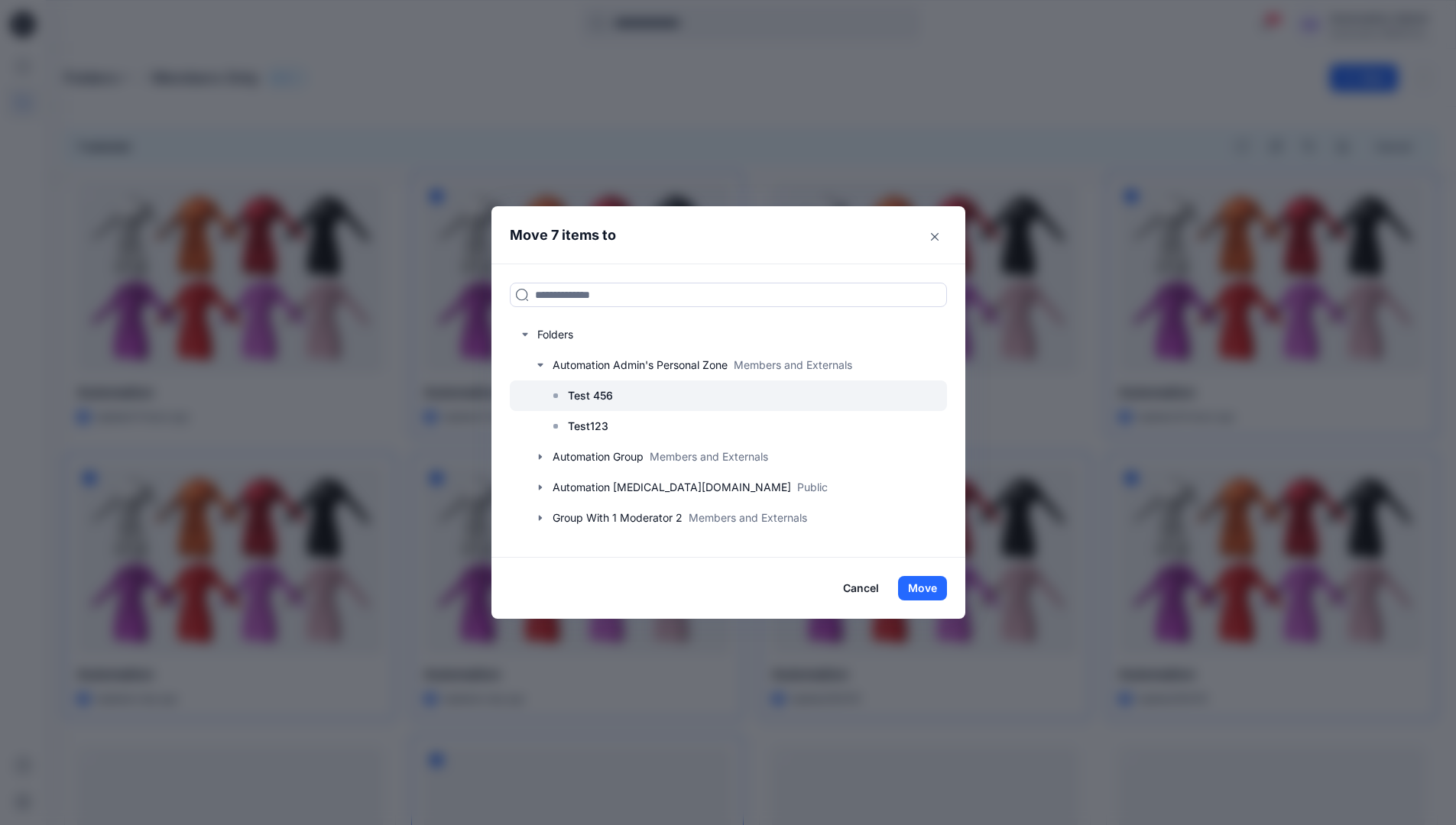
click at [598, 399] on p "Test 456" at bounding box center [590, 395] width 45 height 18
click at [922, 591] on button "Move" at bounding box center [922, 589] width 49 height 25
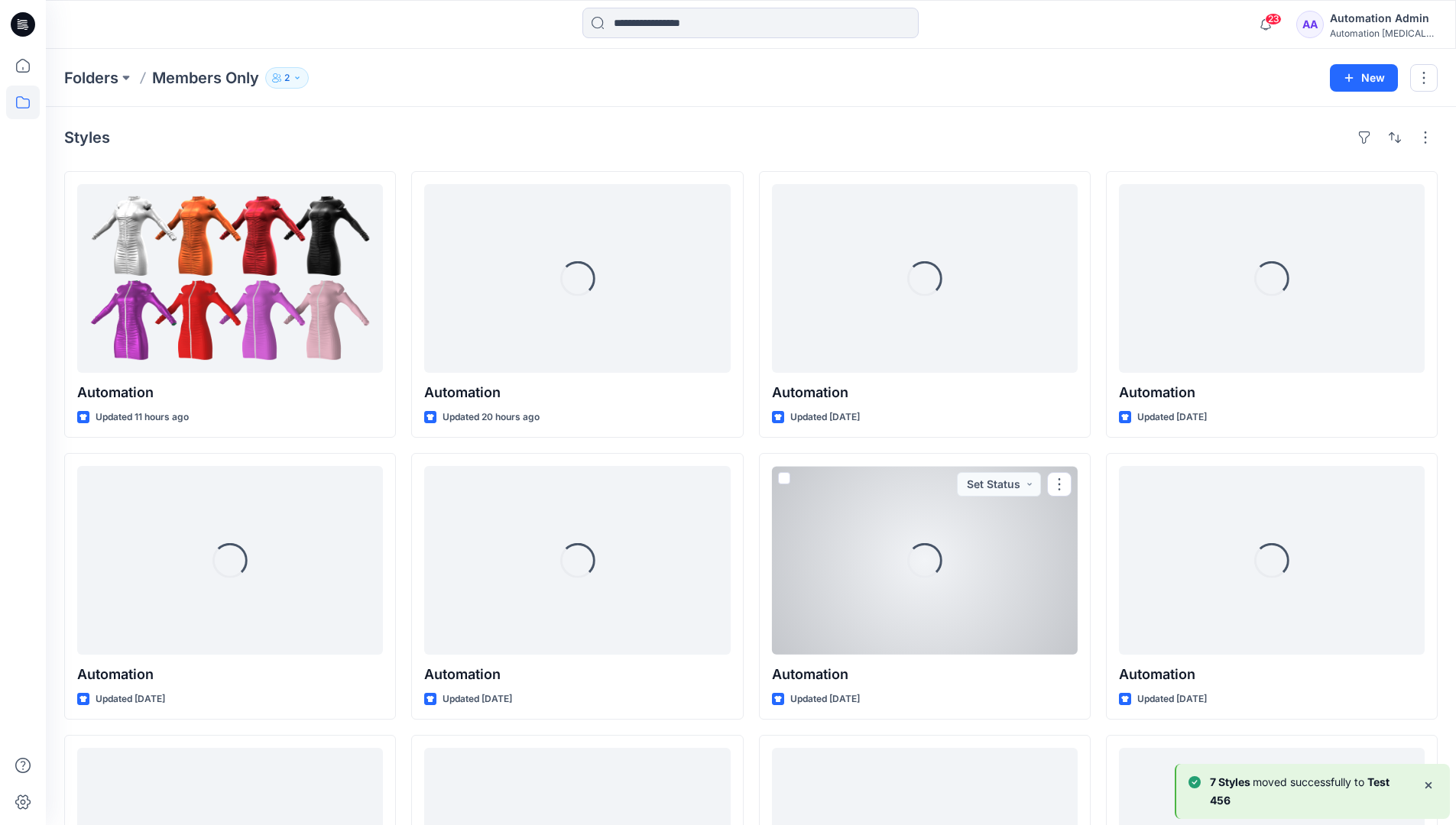
click at [1246, 783] on b "7 Styles" at bounding box center [1230, 782] width 43 height 13
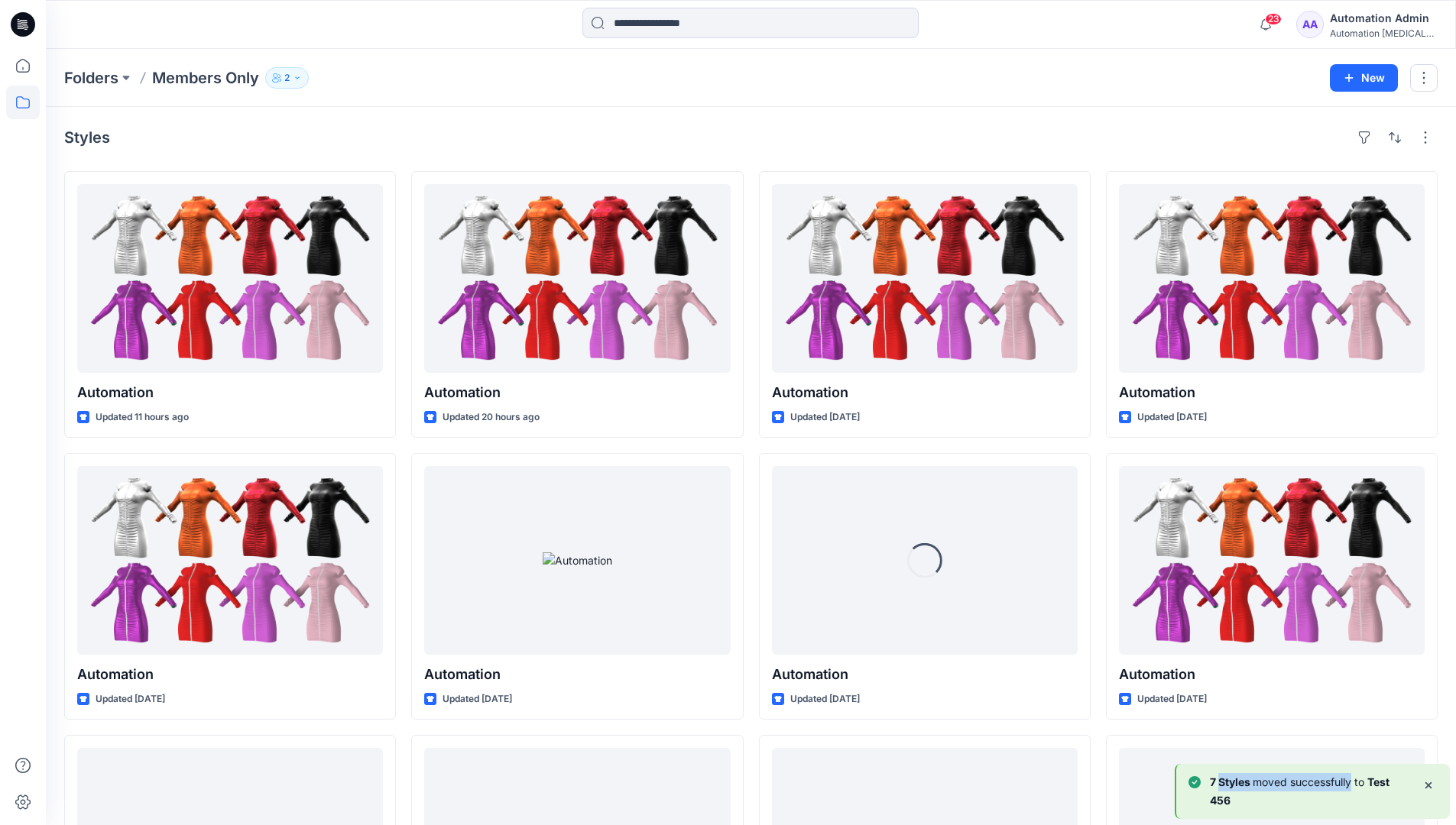
drag, startPoint x: 1246, startPoint y: 783, endPoint x: 1351, endPoint y: 786, distance: 105.0
click at [1351, 786] on p "7 Styles moved successfully to Test 456" at bounding box center [1309, 792] width 200 height 36
click at [1365, 26] on div "Automation Admin" at bounding box center [1383, 18] width 107 height 18
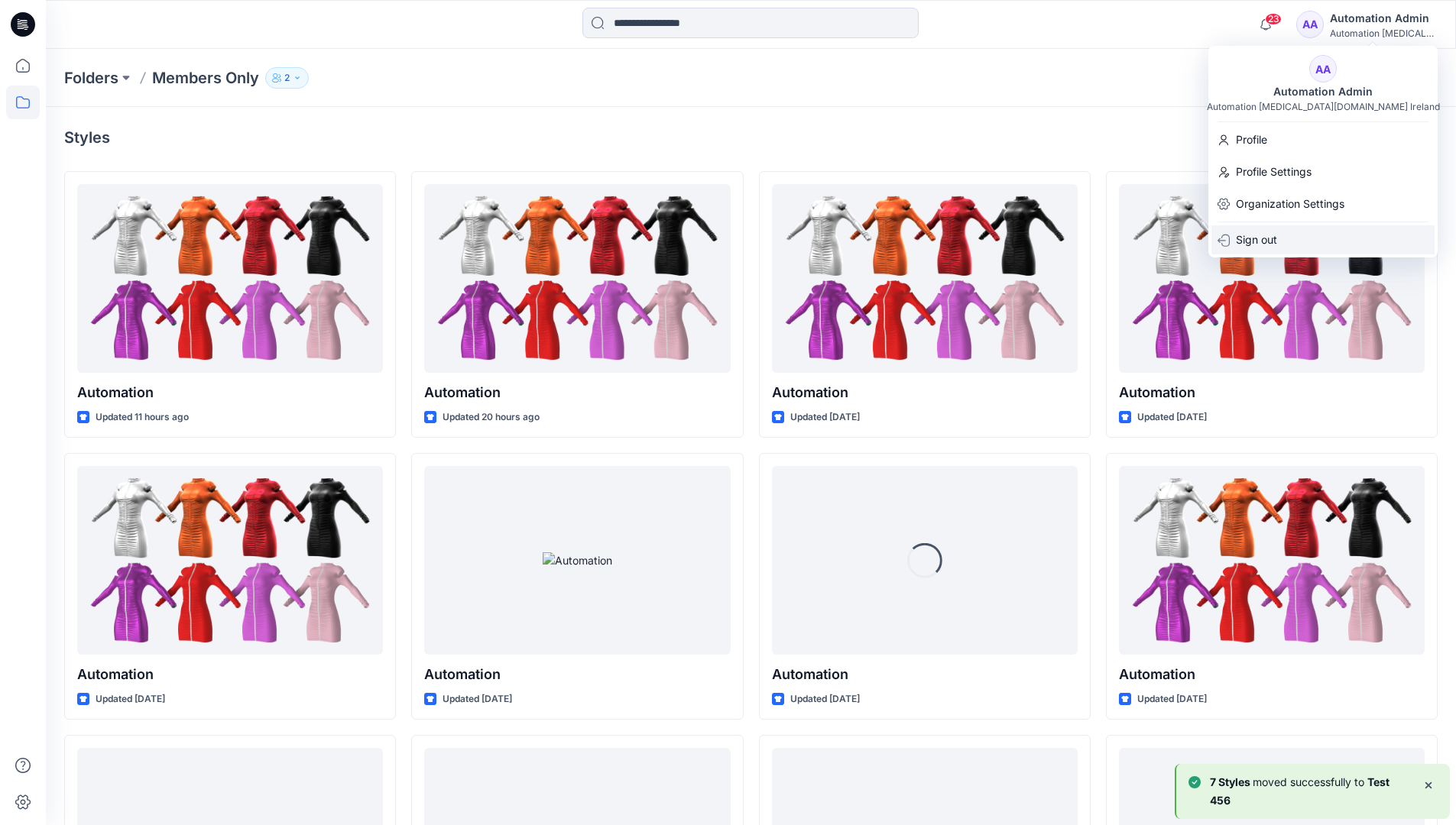
click at [1273, 237] on p "Sign out" at bounding box center [1255, 240] width 41 height 29
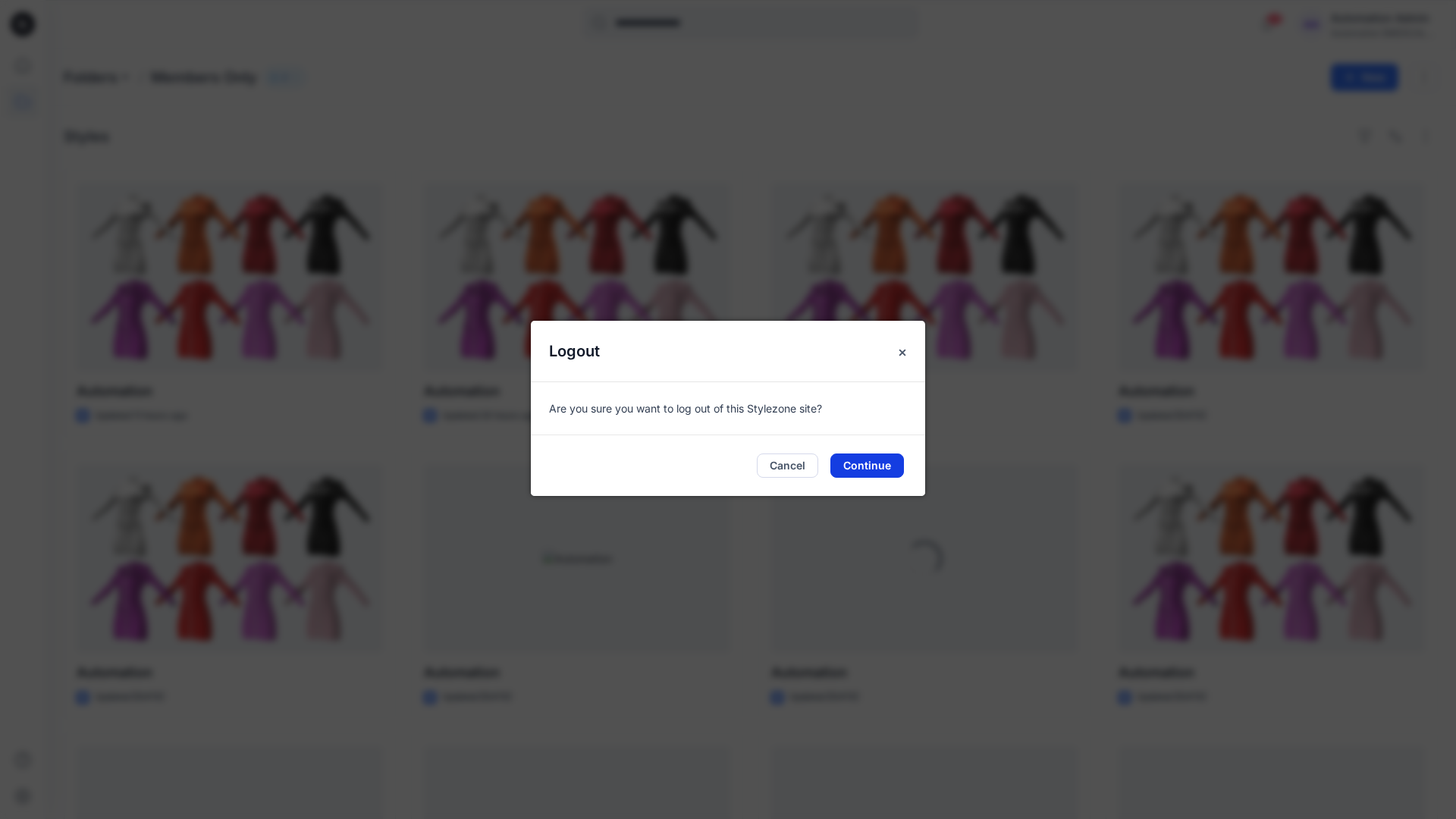
click at [883, 471] on button "Continue" at bounding box center [867, 466] width 74 height 25
